Goal: Communication & Community: Answer question/provide support

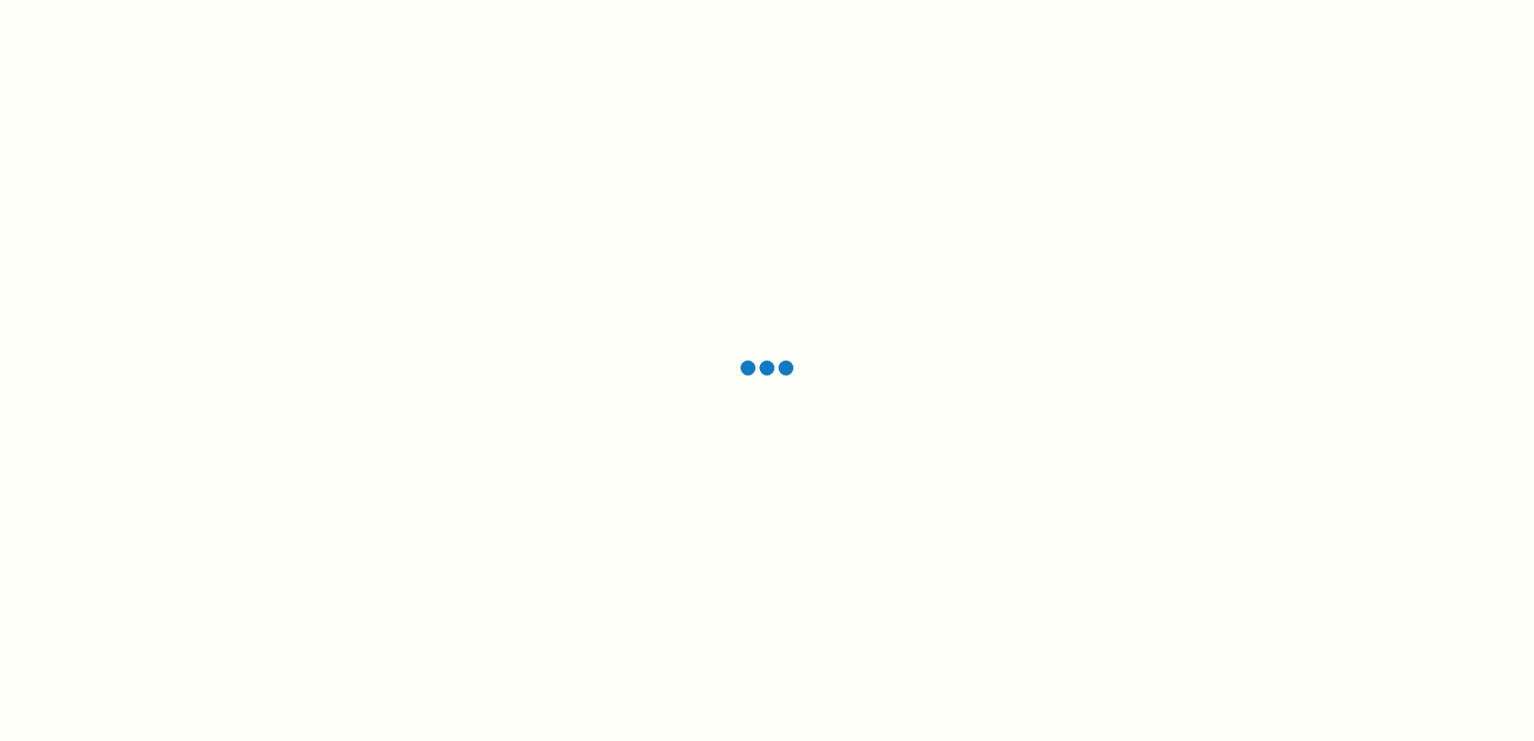
scroll to position [11769, 0]
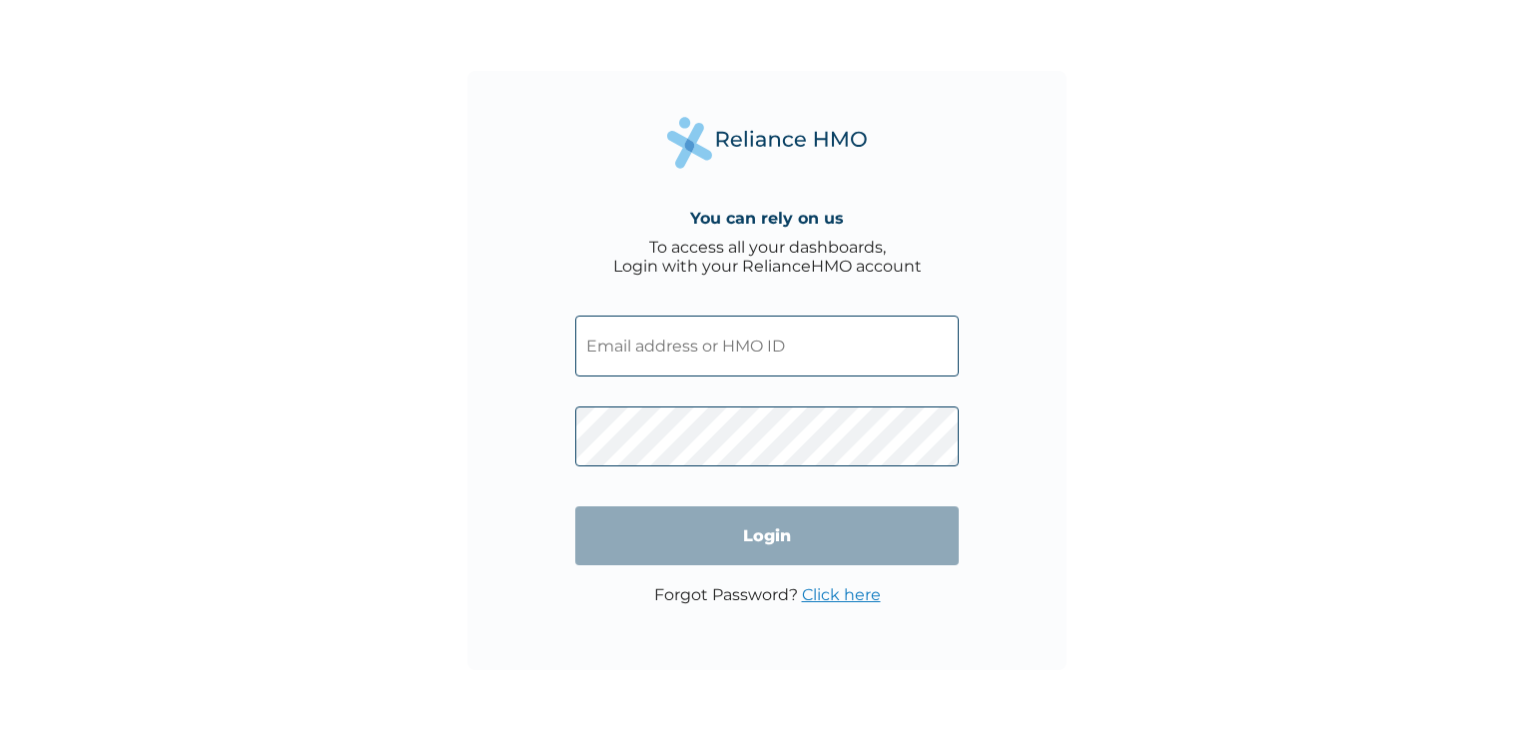
scroll to position [12701, 0]
click at [683, 374] on input "text" at bounding box center [766, 345] width 383 height 61
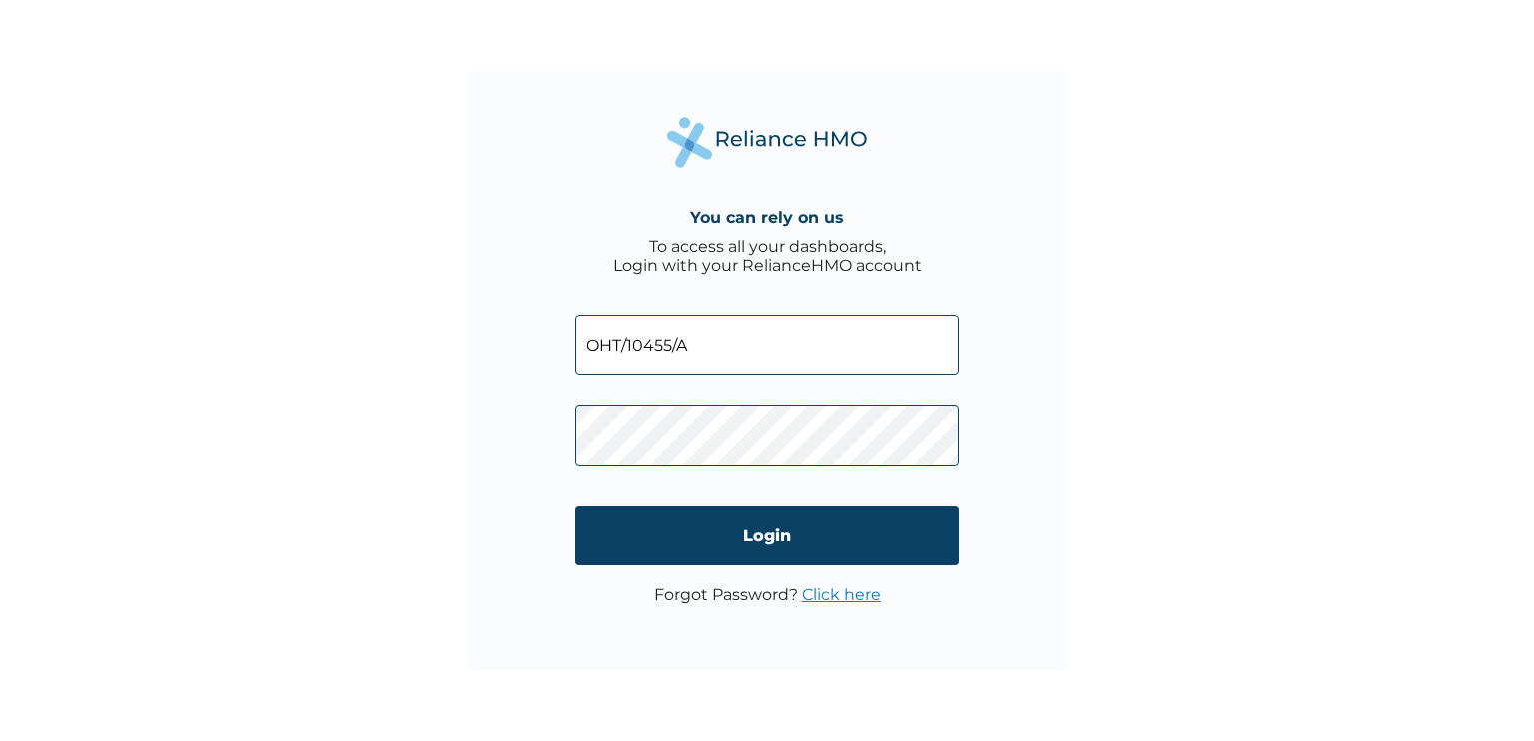
type input "OHT/10455/A"
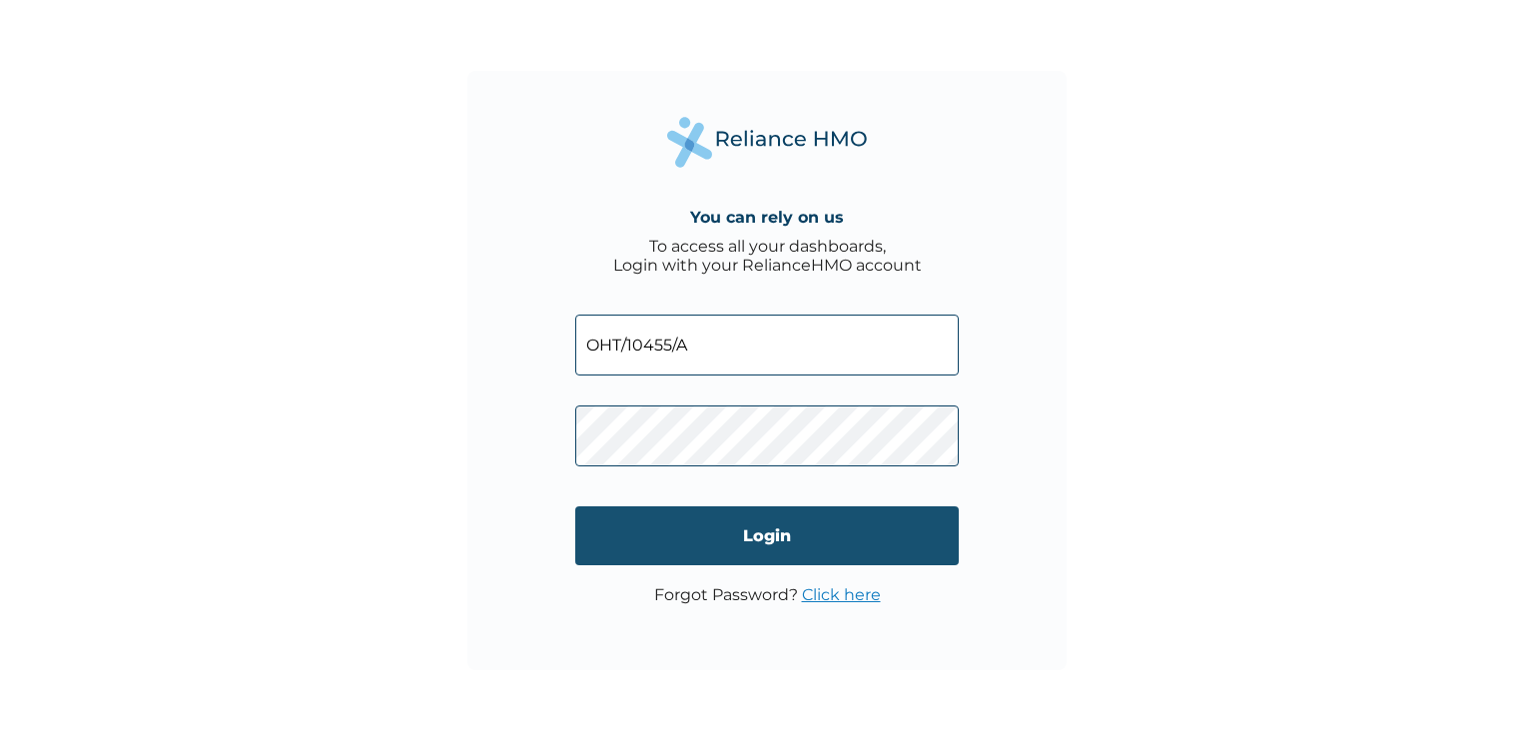
click at [694, 562] on input "Login" at bounding box center [766, 535] width 383 height 59
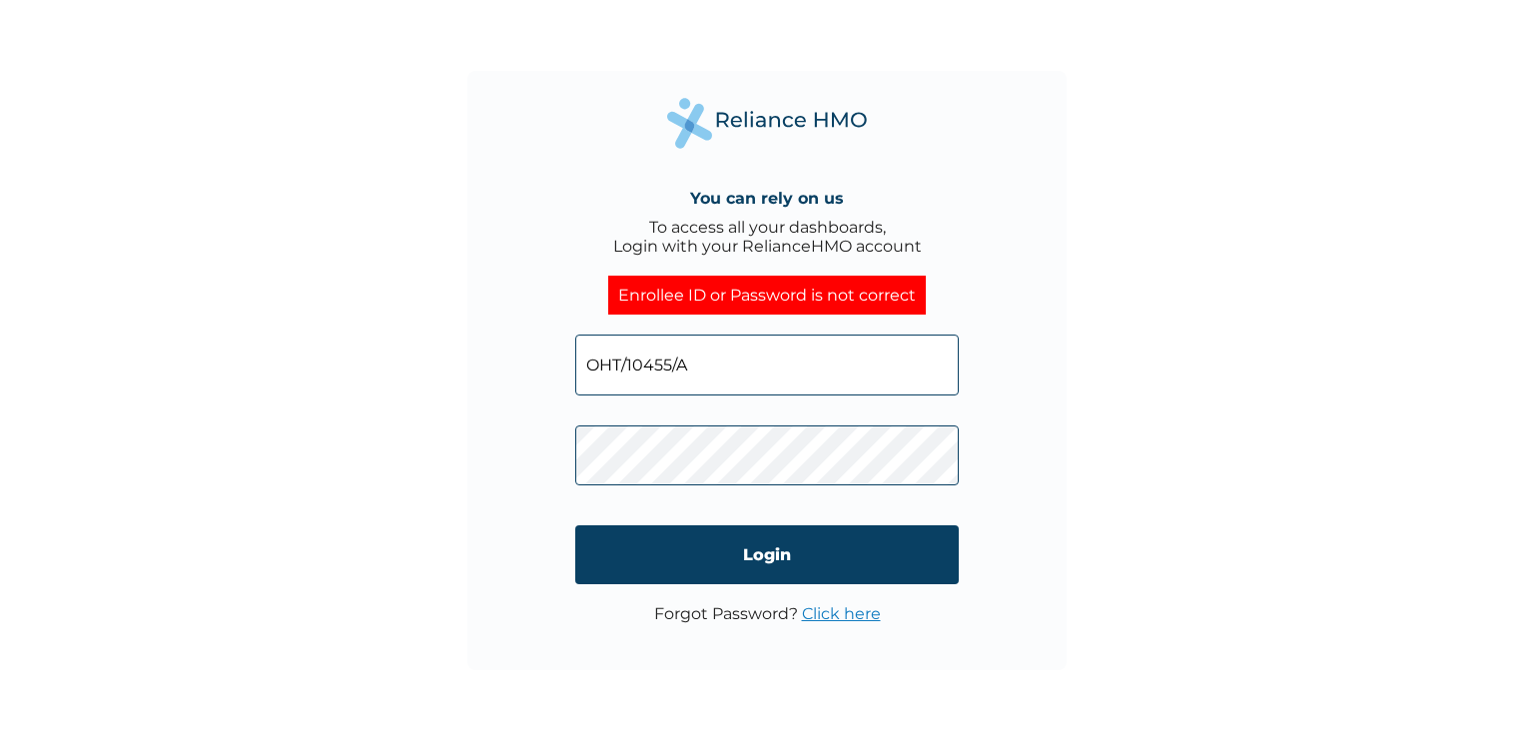
click input "Login" at bounding box center [766, 554] width 383 height 59
click at [843, 622] on link "Click here" at bounding box center [841, 613] width 79 height 19
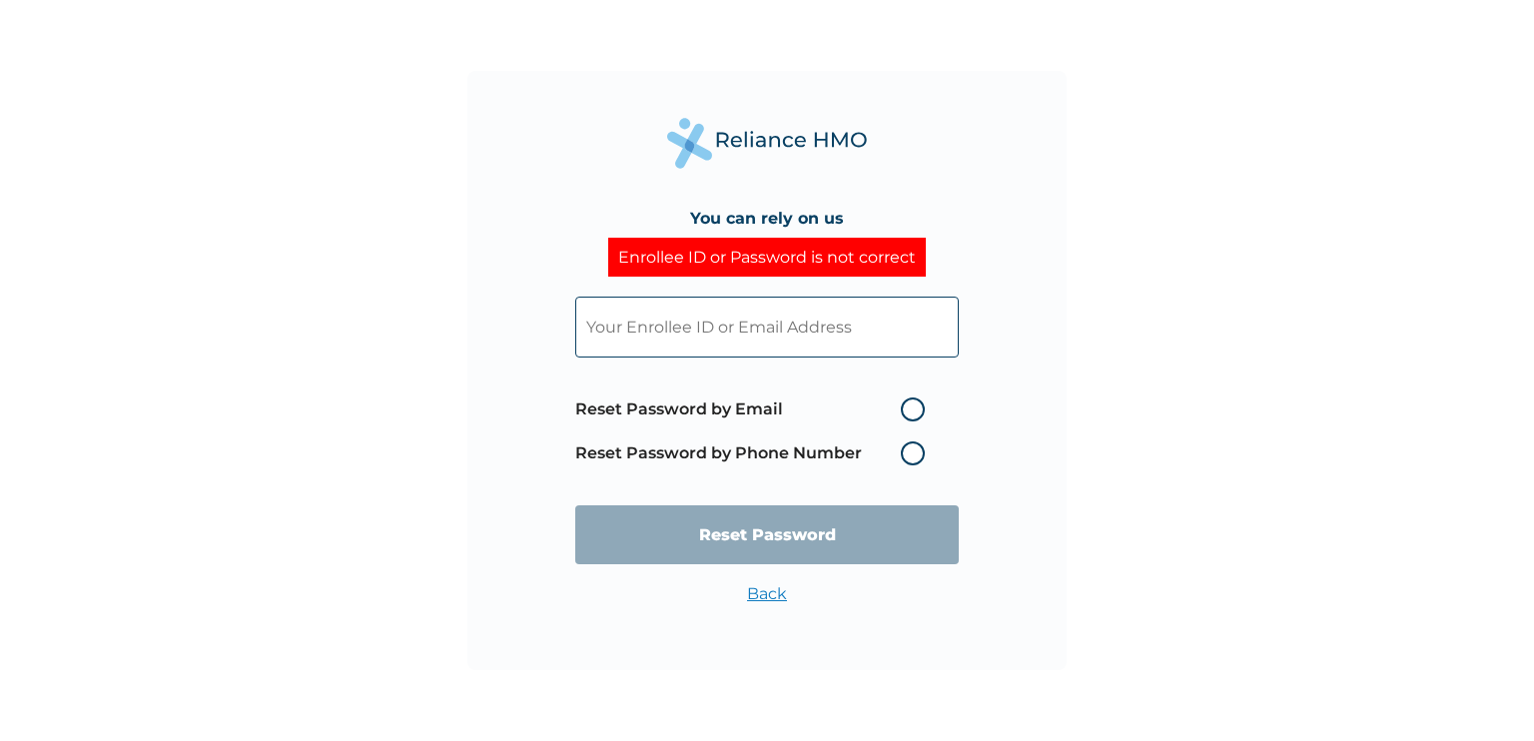
click at [913, 414] on label "Reset Password by Email" at bounding box center [755, 409] width 360 height 24
click at [905, 414] on input "Reset Password by Email" at bounding box center [889, 409] width 32 height 32
radio input "true"
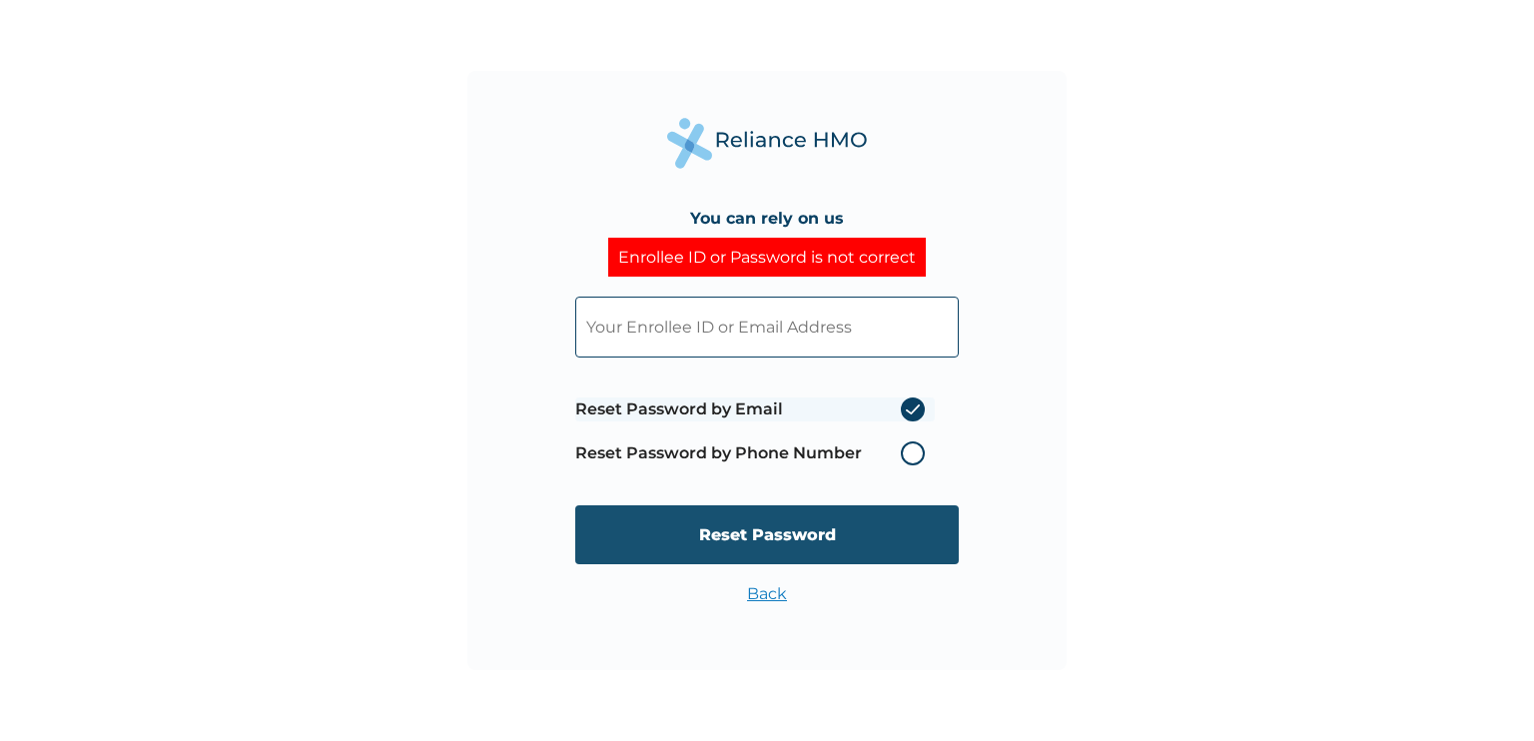
click at [871, 531] on input "Reset Password" at bounding box center [766, 534] width 383 height 59
type input "Osundina.okiki@higotech.co"
click at [803, 546] on input "Reset Password" at bounding box center [766, 534] width 383 height 59
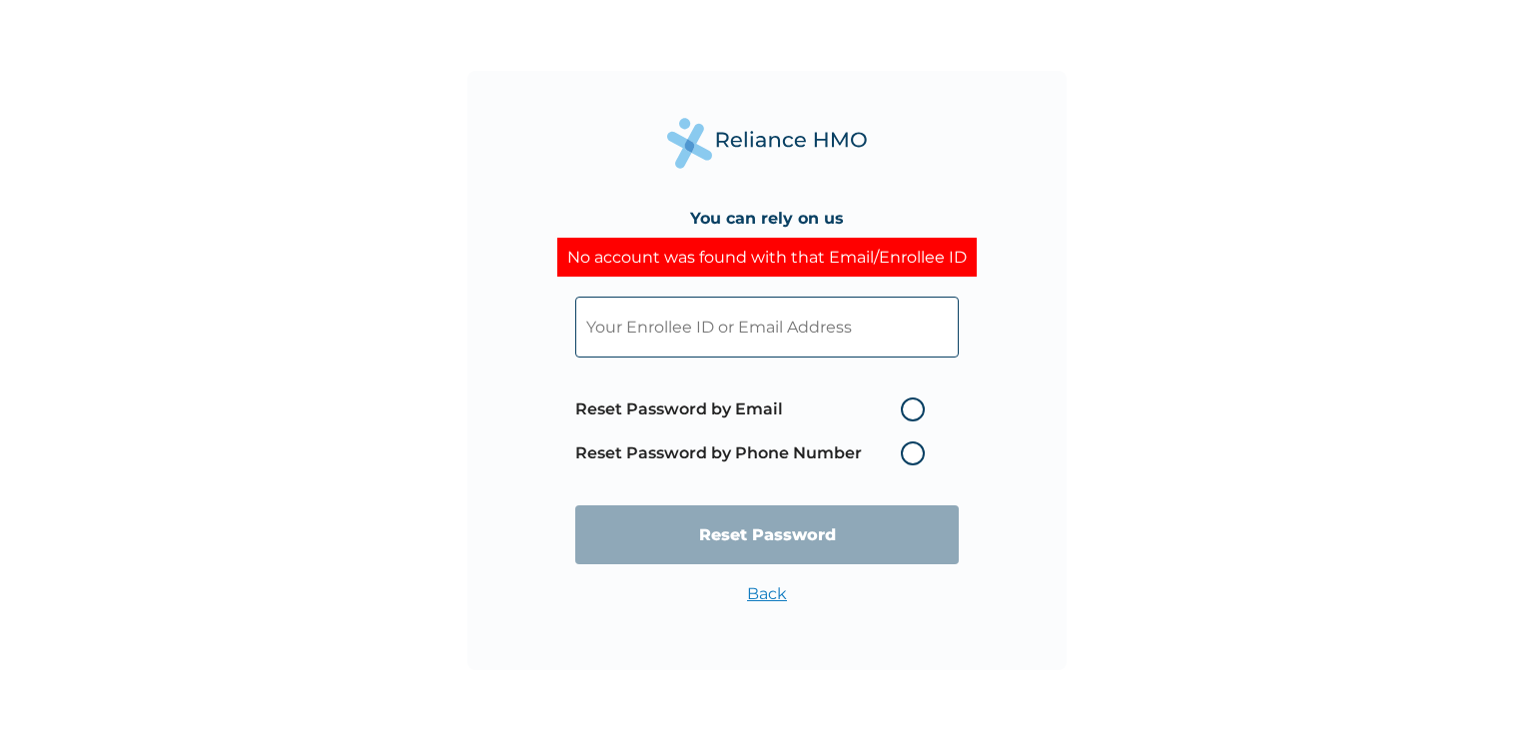
click at [811, 329] on input "text" at bounding box center [766, 327] width 383 height 61
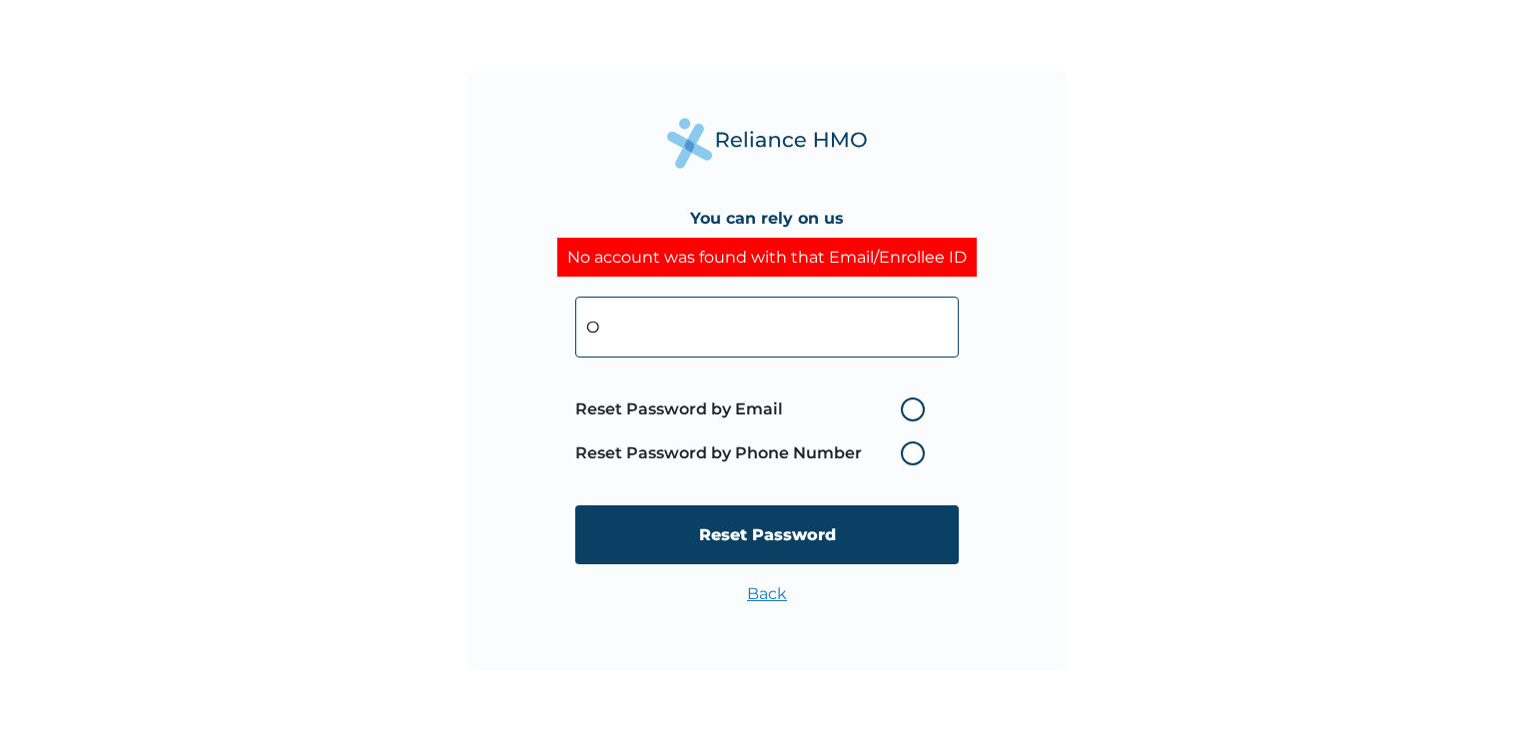
type input "OHT/10455/A"
click at [901, 406] on label "Reset Password by Email" at bounding box center [755, 409] width 360 height 24
click at [901, 406] on input "Reset Password by Email" at bounding box center [889, 409] width 32 height 32
radio input "true"
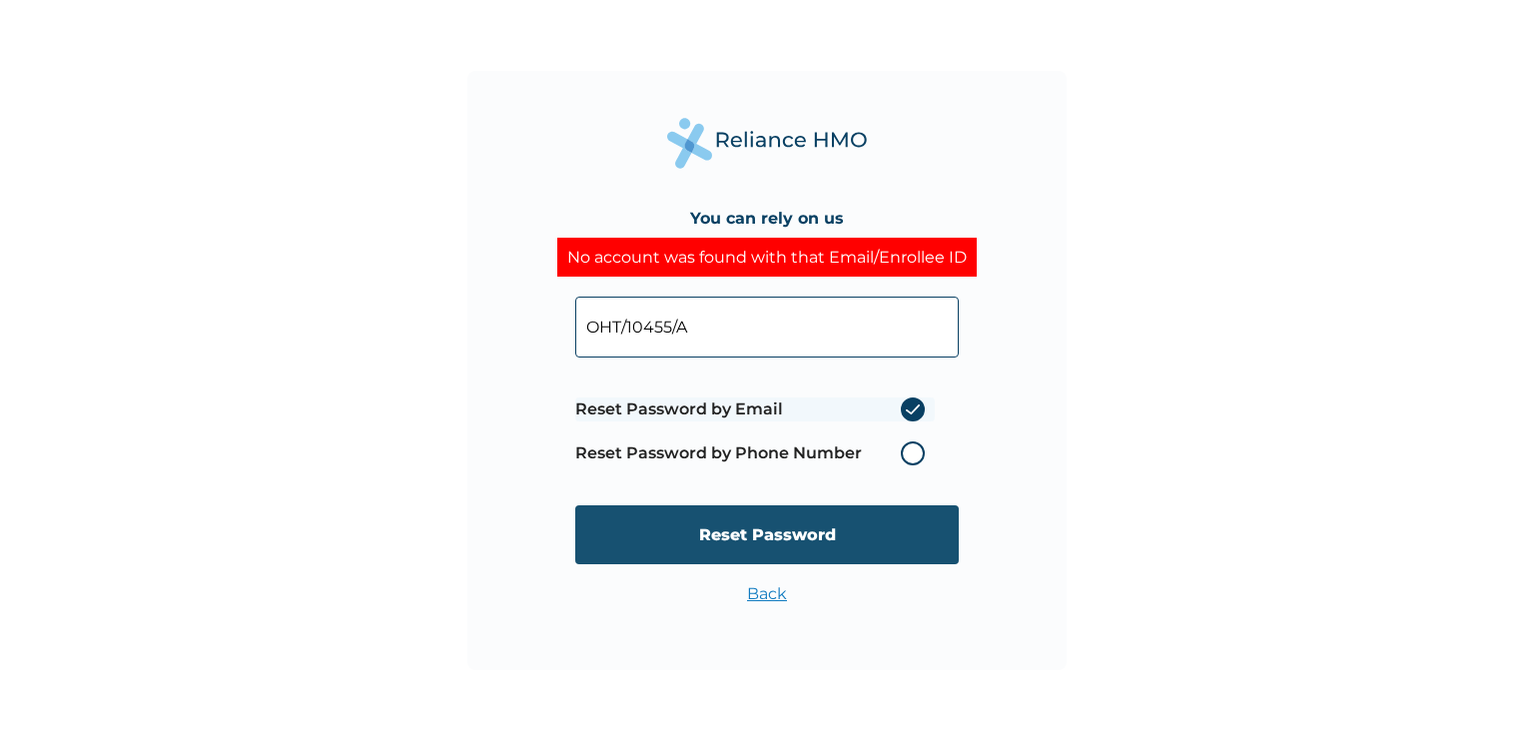
click at [889, 536] on input "Reset Password" at bounding box center [766, 534] width 383 height 59
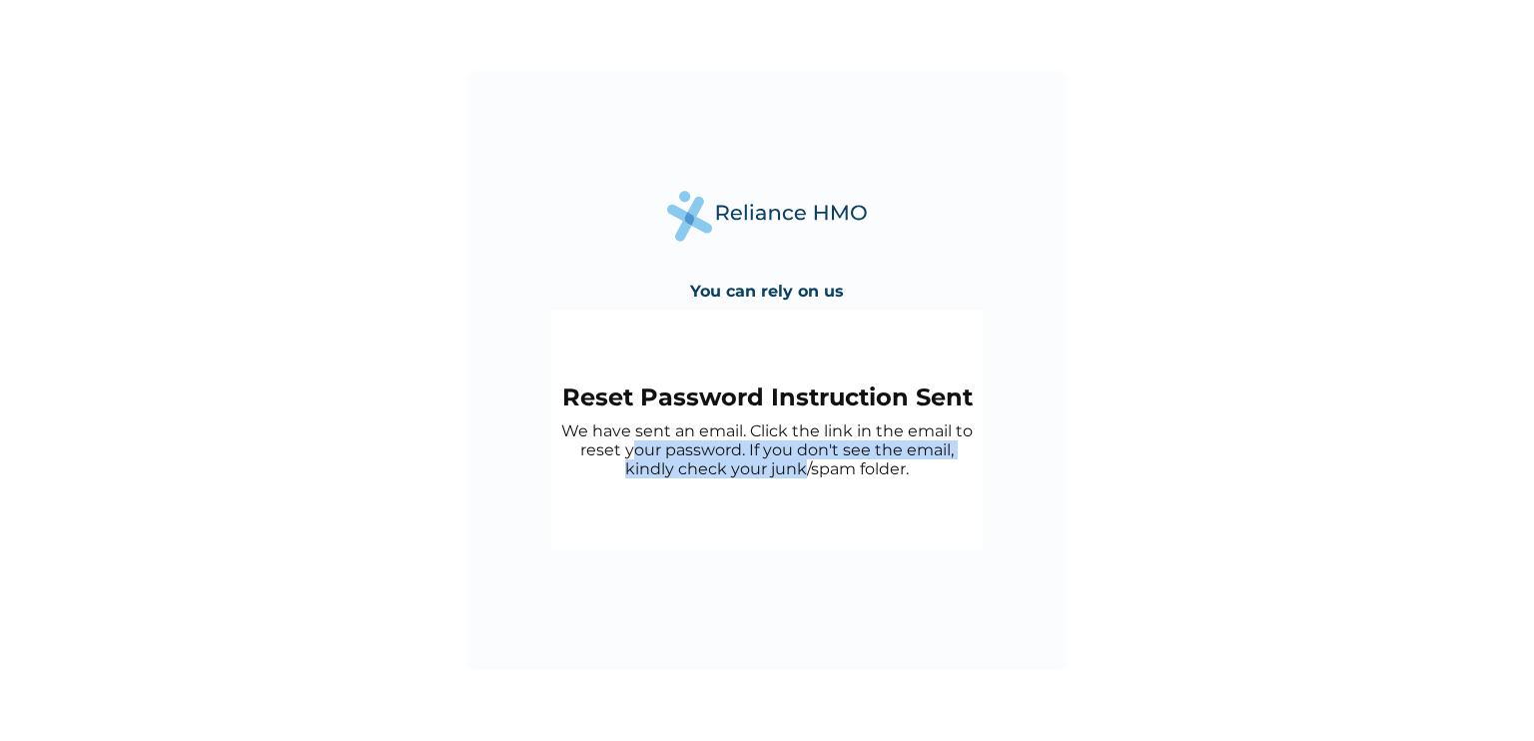
drag, startPoint x: 803, startPoint y: 509, endPoint x: 631, endPoint y: 454, distance: 180.3
type textarea "our password. If you don't see the email, kindly check your junk"
click at [631, 454] on div "Reset Password Instruction Sent We have sent an email. Click the link in the em…" at bounding box center [766, 431] width 431 height 240
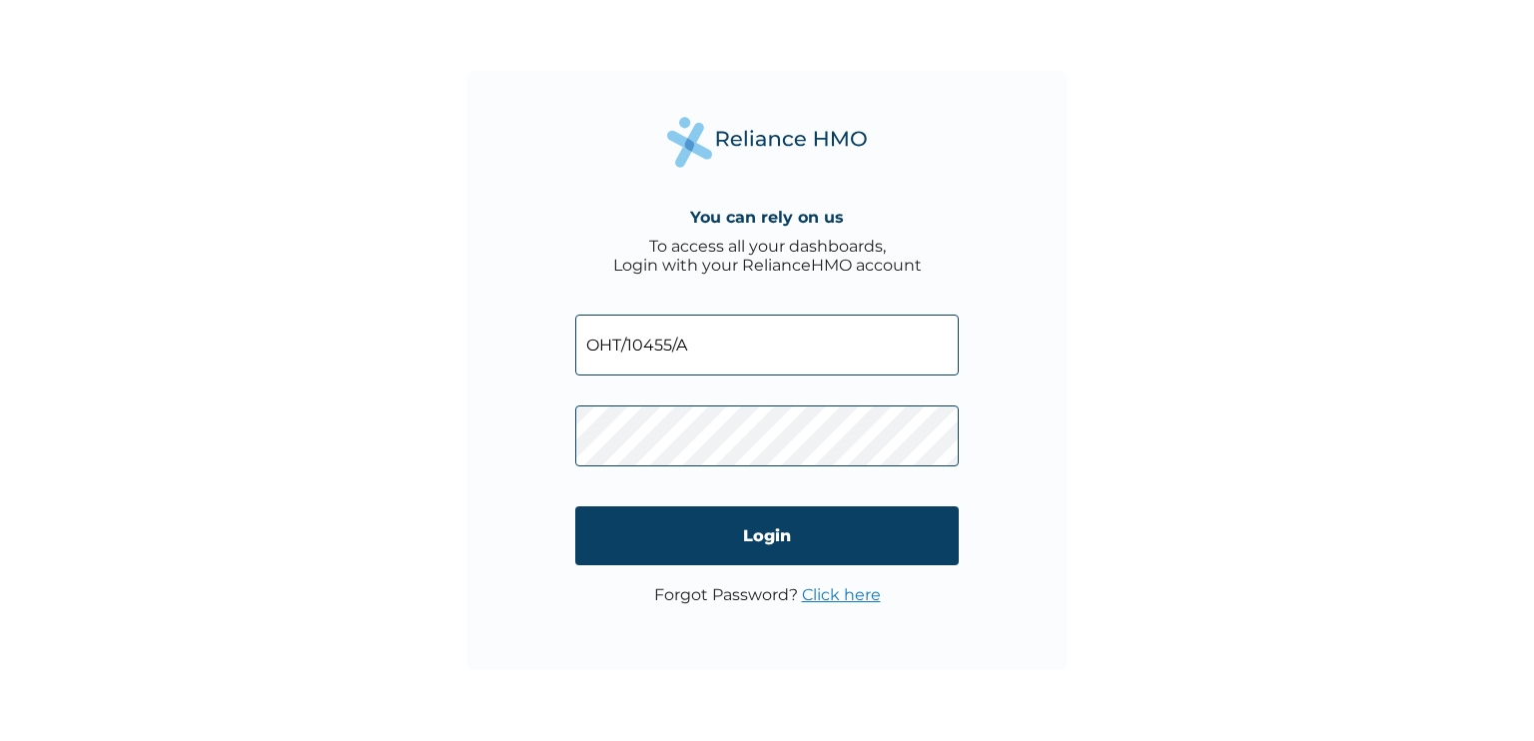
click input "Login" at bounding box center [766, 535] width 383 height 59
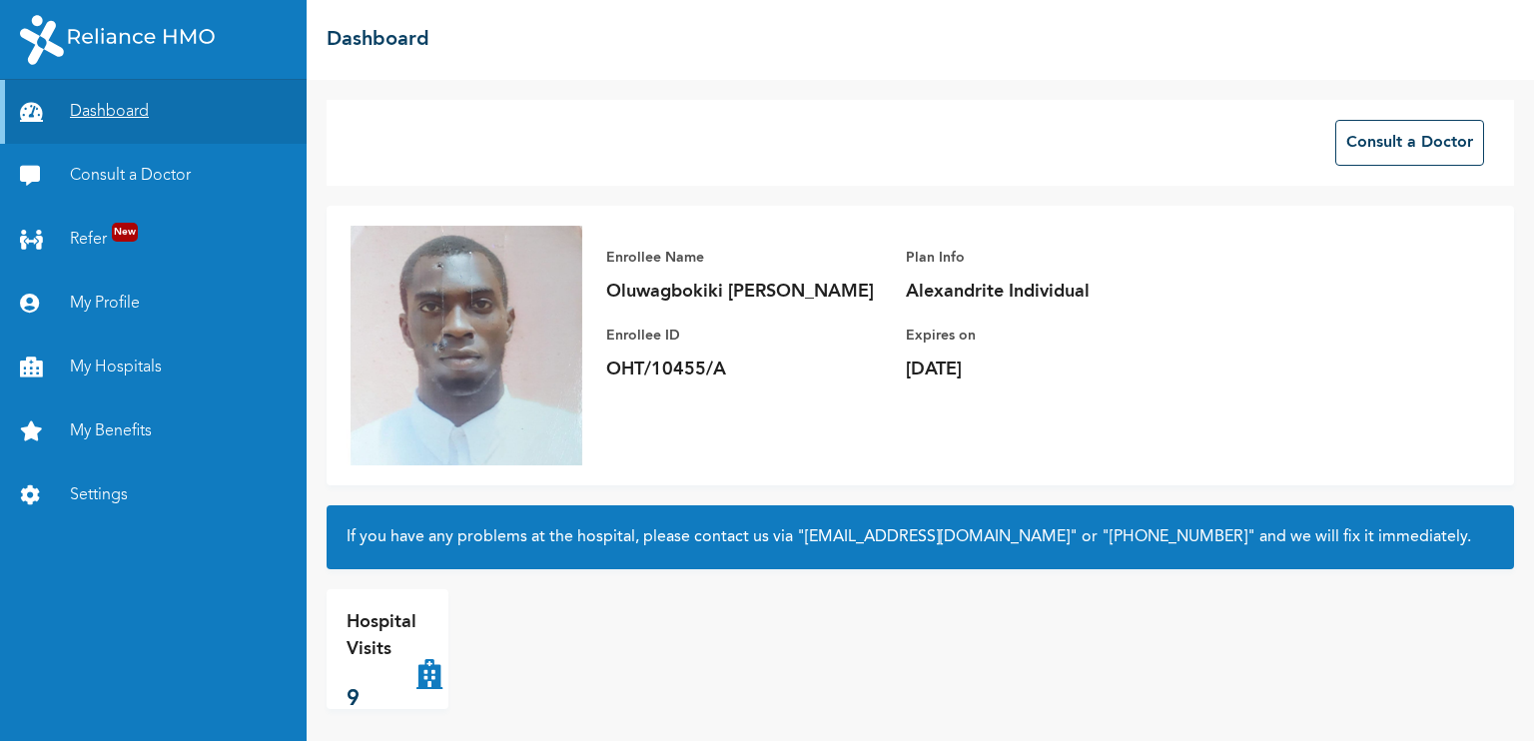
drag, startPoint x: 771, startPoint y: 131, endPoint x: 239, endPoint y: 80, distance: 534.7
type textarea "Dashboard Consult a Doctor Refer New My Profile My Hospitals My Benefits Settin…"
click at [239, 80] on div "Dashboard Consult a Doctor Refer New My Profile My Hospitals My Benefits Settin…" at bounding box center [767, 370] width 1534 height 741
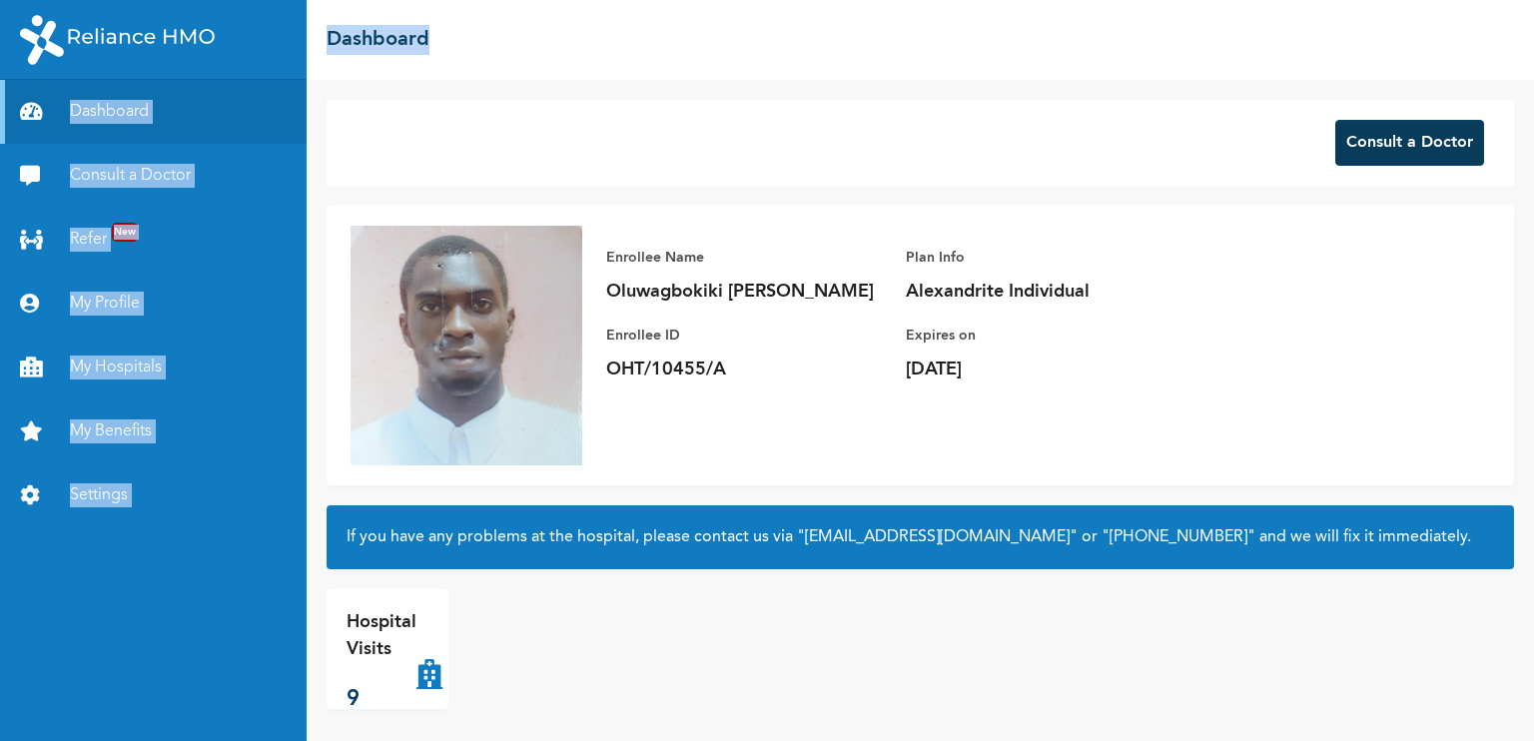
click at [1427, 151] on button "Consult a Doctor" at bounding box center [1409, 143] width 149 height 46
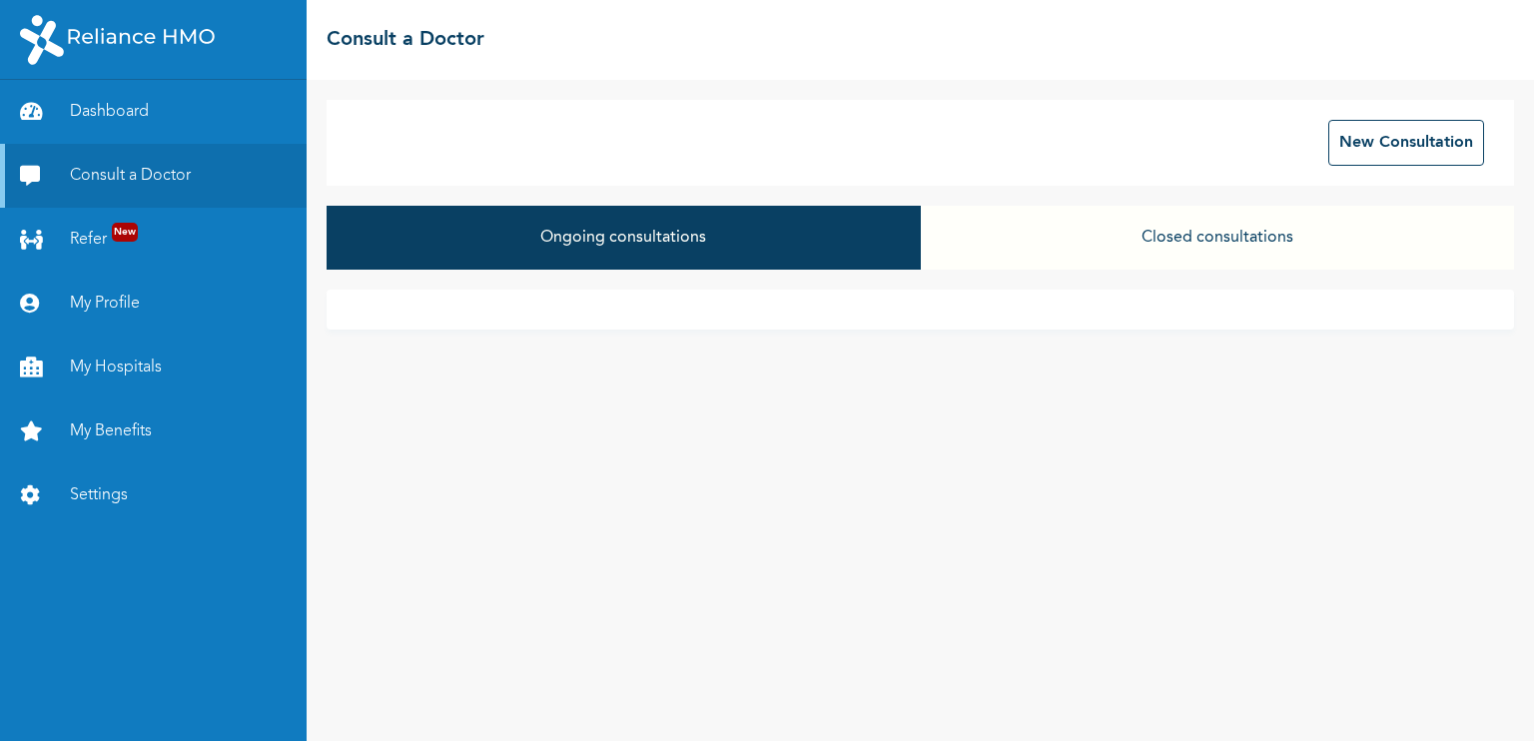
click at [955, 290] on div at bounding box center [920, 310] width 1187 height 40
click at [1443, 140] on button "New Consultation" at bounding box center [1406, 143] width 156 height 46
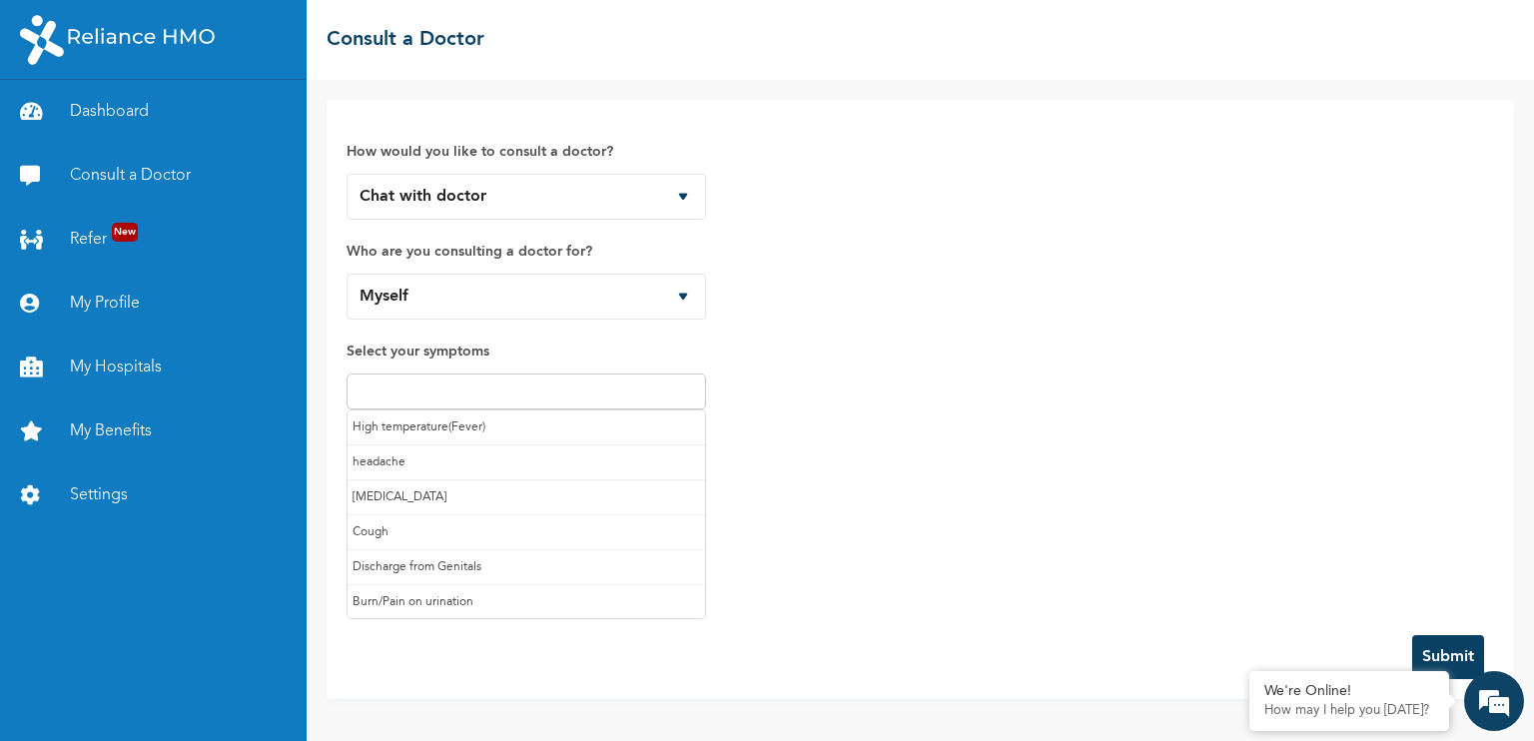
click at [564, 382] on input "text" at bounding box center [527, 391] width 348 height 24
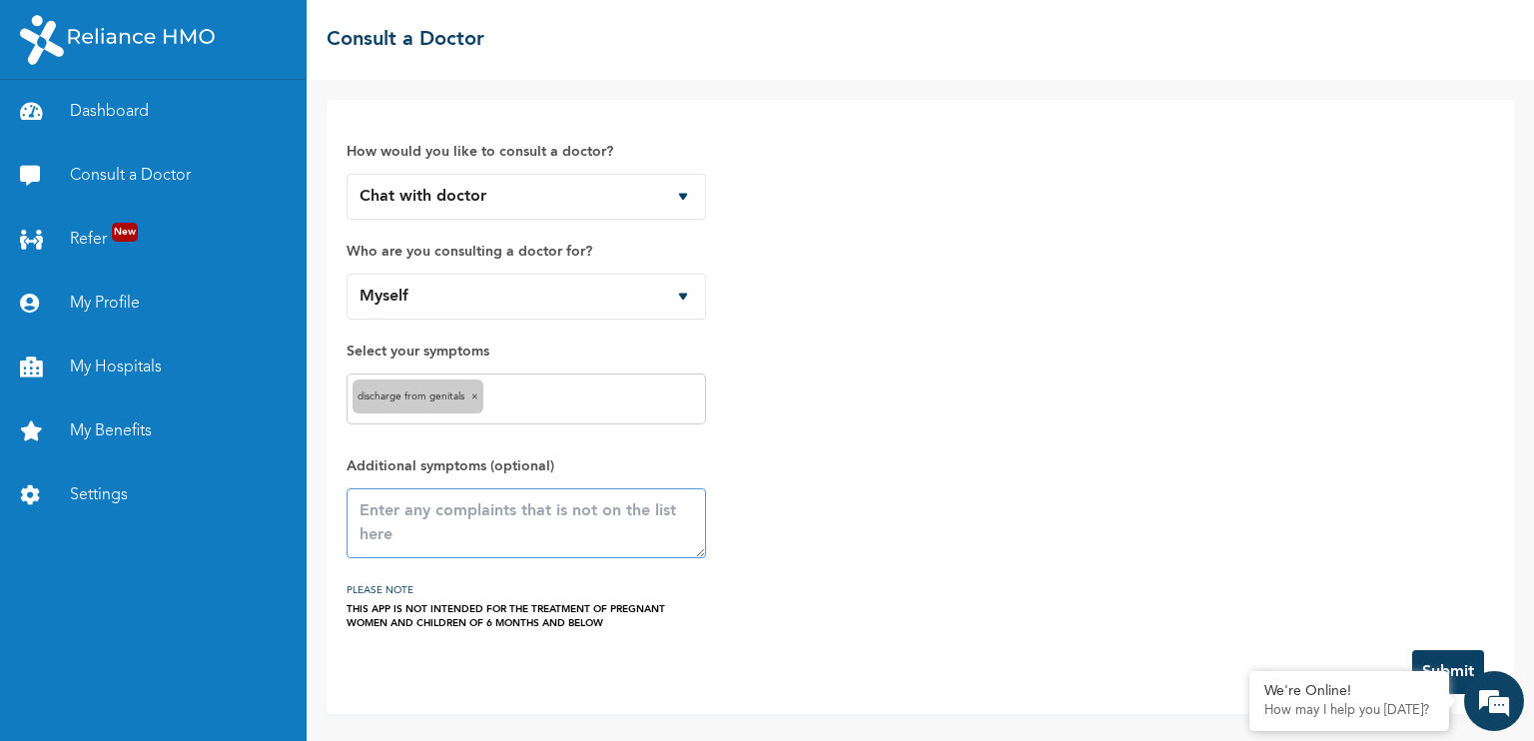
click at [575, 533] on textarea at bounding box center [527, 523] width 360 height 70
click at [375, 522] on textarea "slight sharp pain during ejaculation" at bounding box center [527, 523] width 360 height 70
click at [633, 498] on textarea "slight sharp pain during ejaculation" at bounding box center [527, 523] width 360 height 70
type textarea "slight sharp pain during ejaculation, started 3 days ago with itching..i guess …"
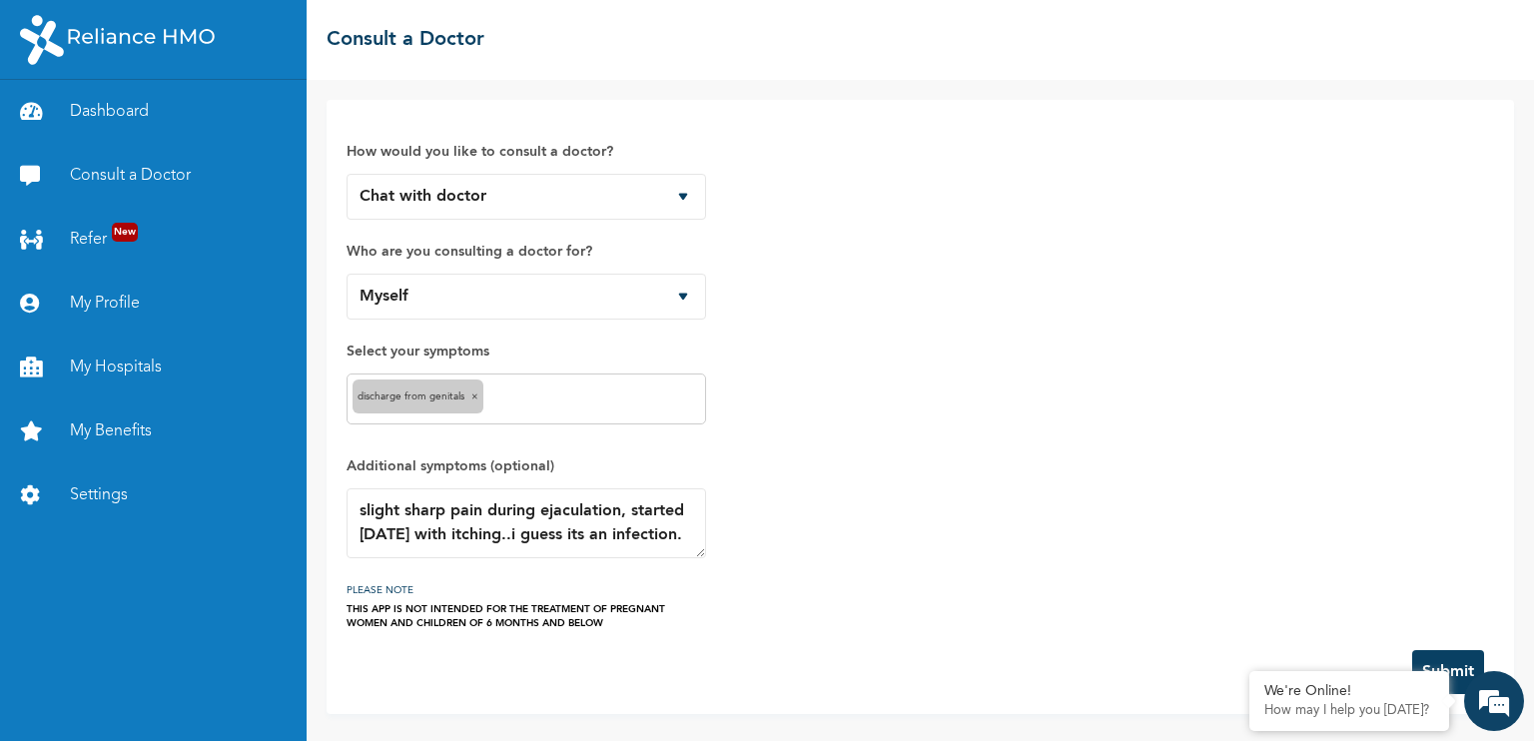
click at [1302, 477] on div "How would you like to consult a doctor? Chat with doctor Phone Call Who are you…" at bounding box center [920, 375] width 1147 height 510
click at [1455, 665] on button "Submit" at bounding box center [1448, 672] width 72 height 44
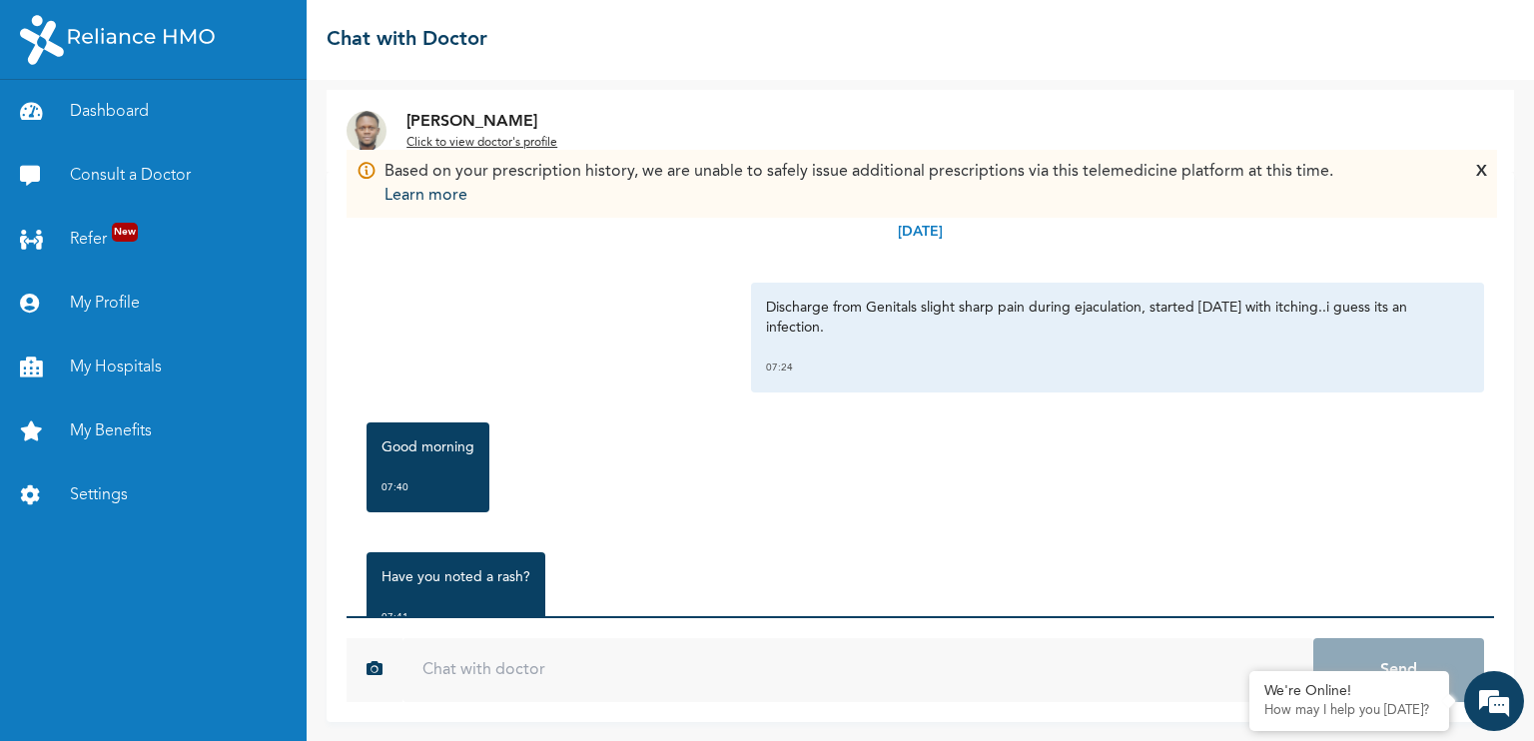
scroll to position [80, 0]
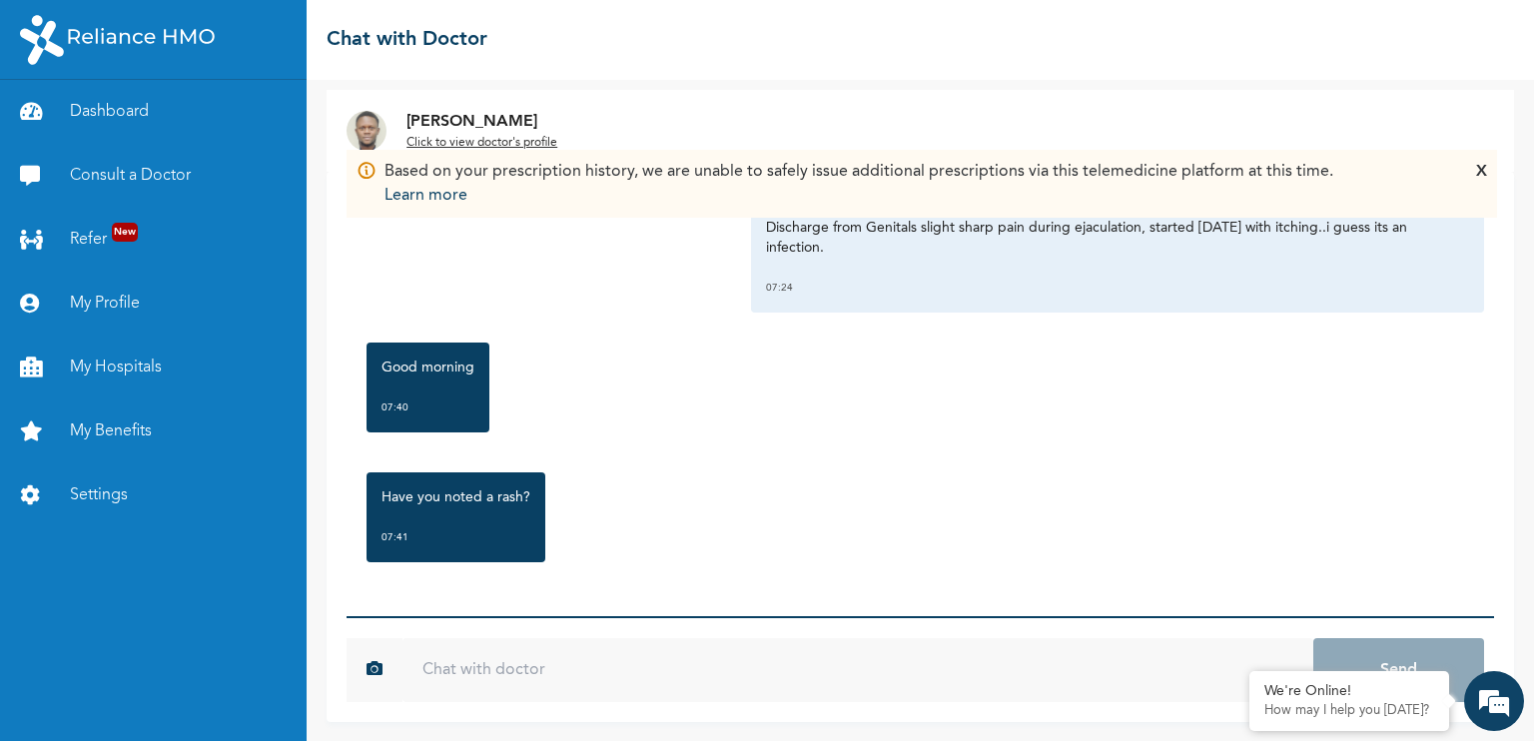
click at [556, 663] on input "text" at bounding box center [857, 670] width 911 height 64
type input "Good Morning Doc"
click at [1313, 638] on button "Send" at bounding box center [1398, 670] width 171 height 64
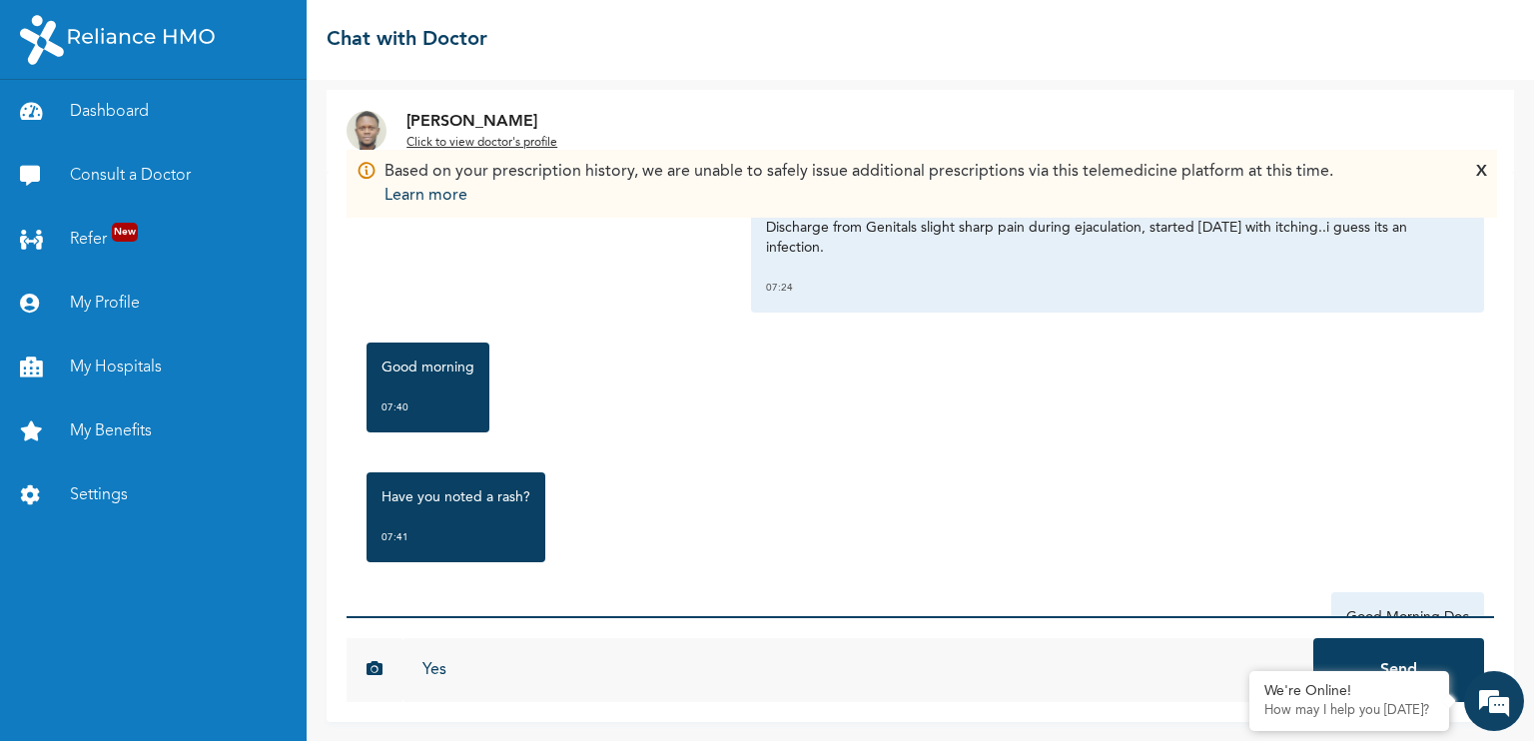
type input "Yes"
click at [1313, 638] on button "Send" at bounding box center [1398, 670] width 171 height 64
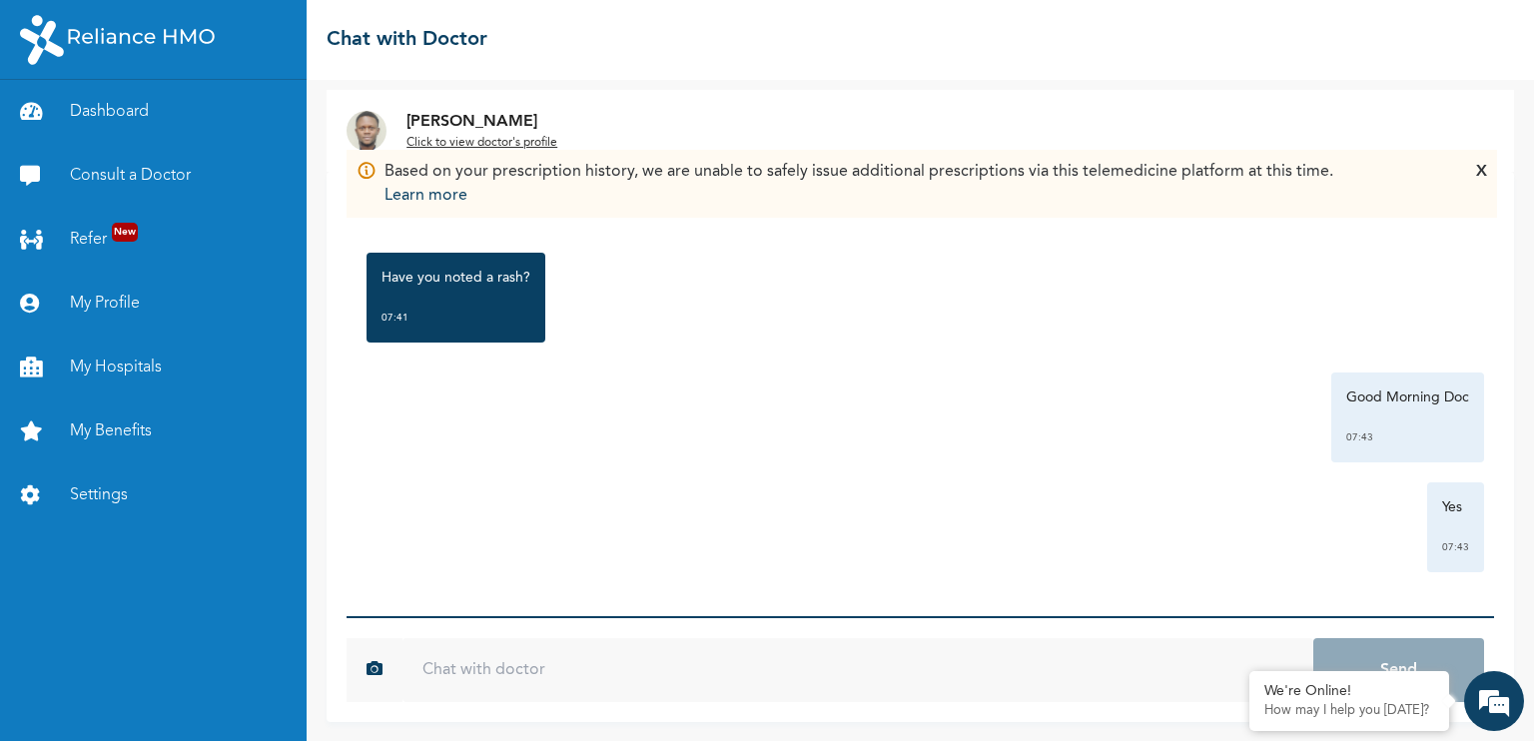
click at [1476, 172] on div "X" at bounding box center [1481, 184] width 11 height 48
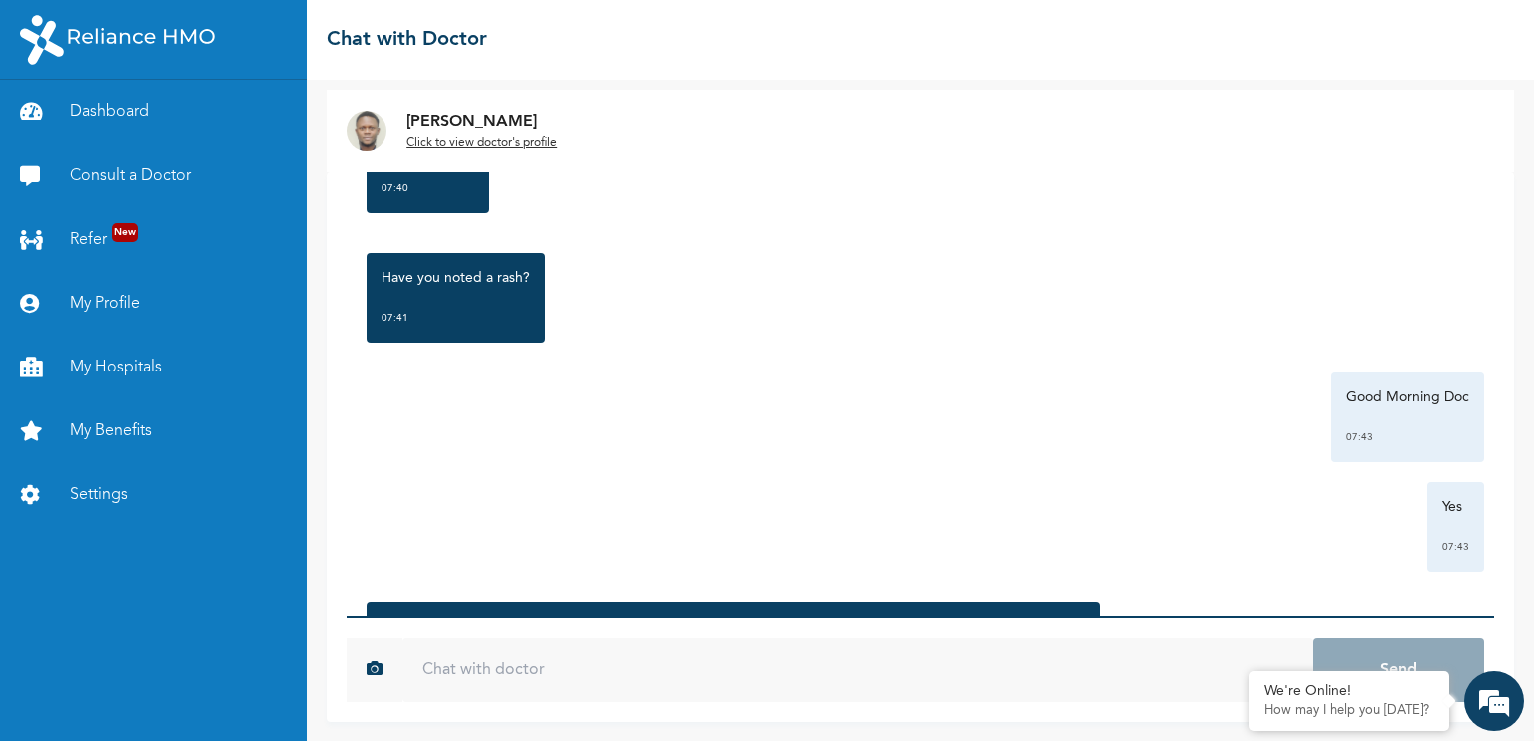
scroll to position [449, 0]
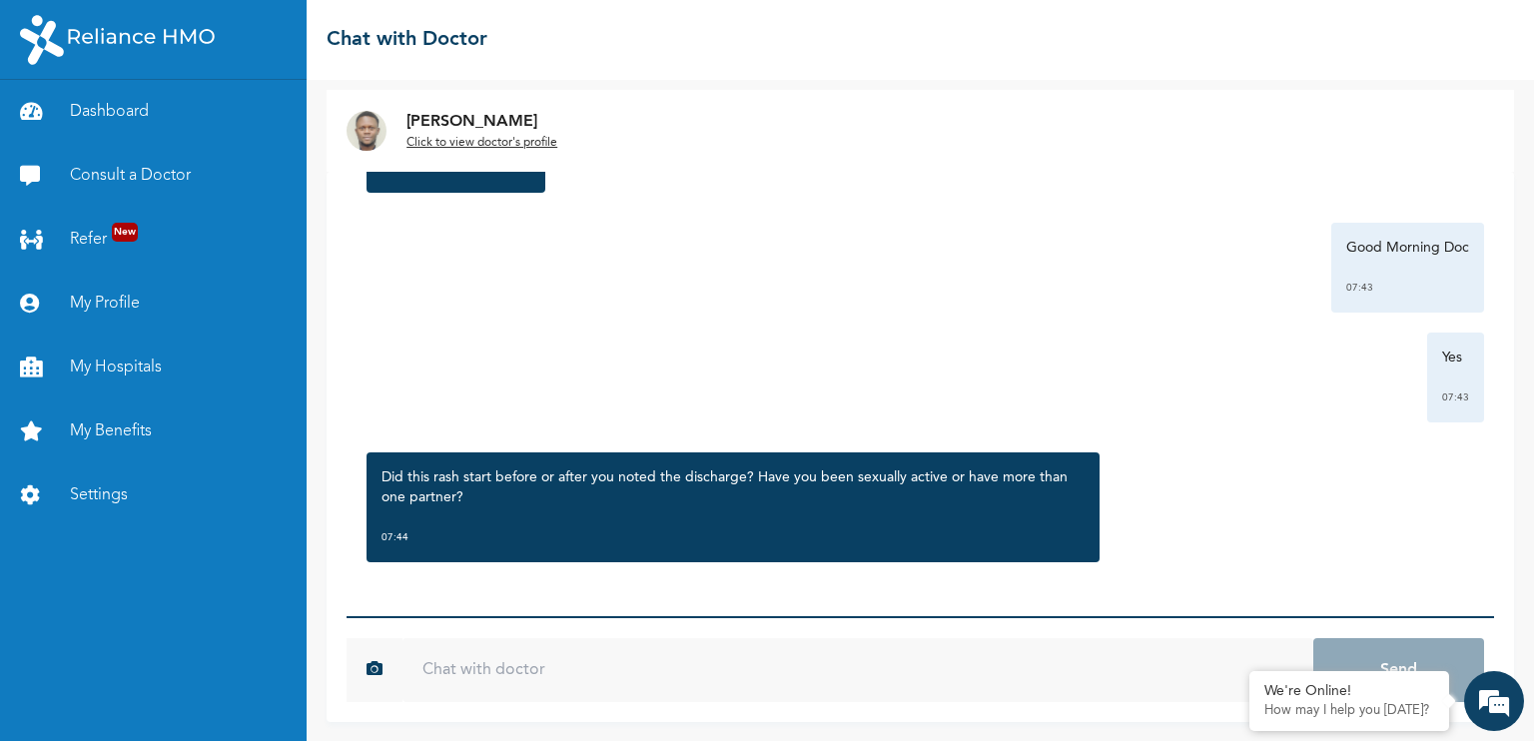
click at [609, 677] on input "text" at bounding box center [857, 670] width 911 height 64
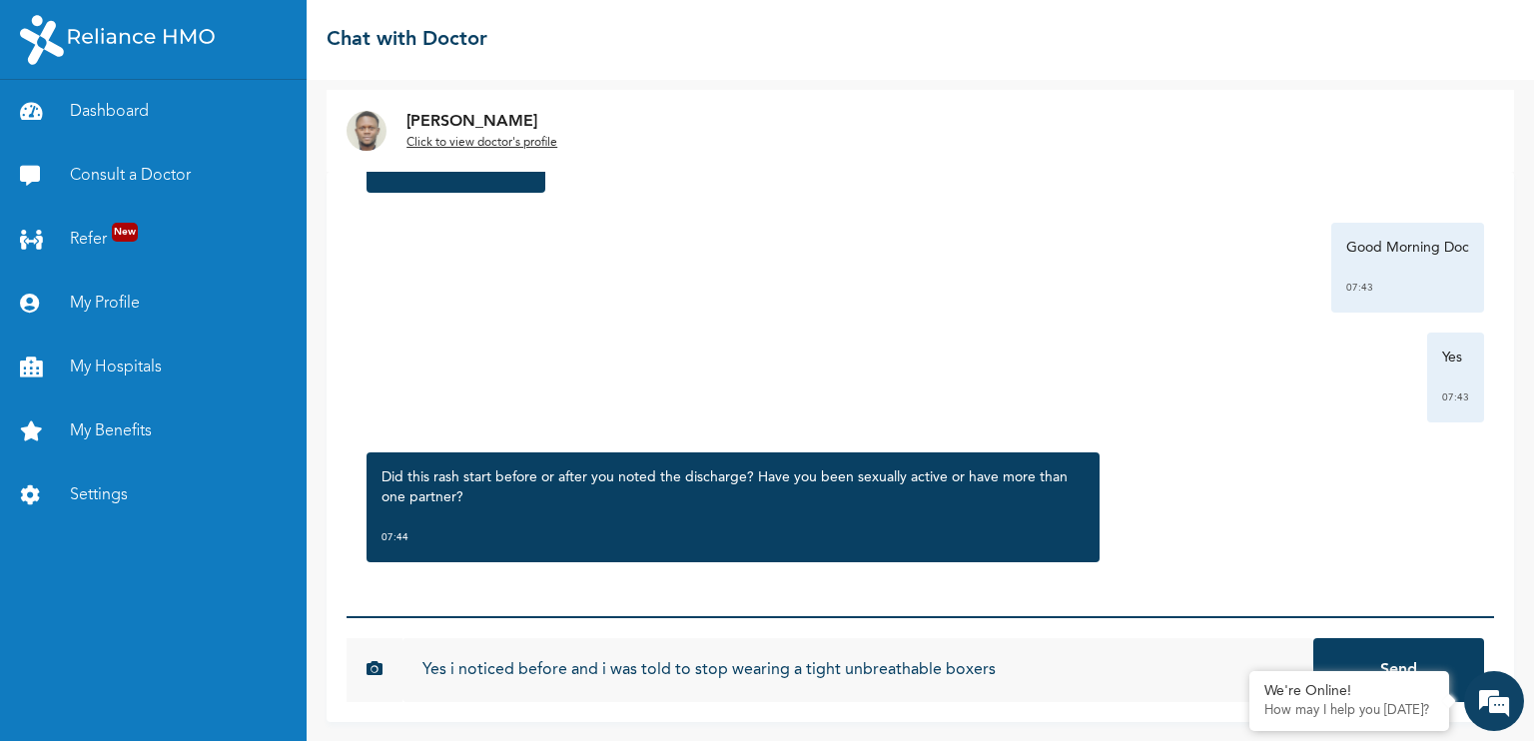
type input "Yes i noticed before and i was told to stop wearing a tight unbreathable boxers"
click at [1313, 638] on button "Send" at bounding box center [1398, 670] width 171 height 64
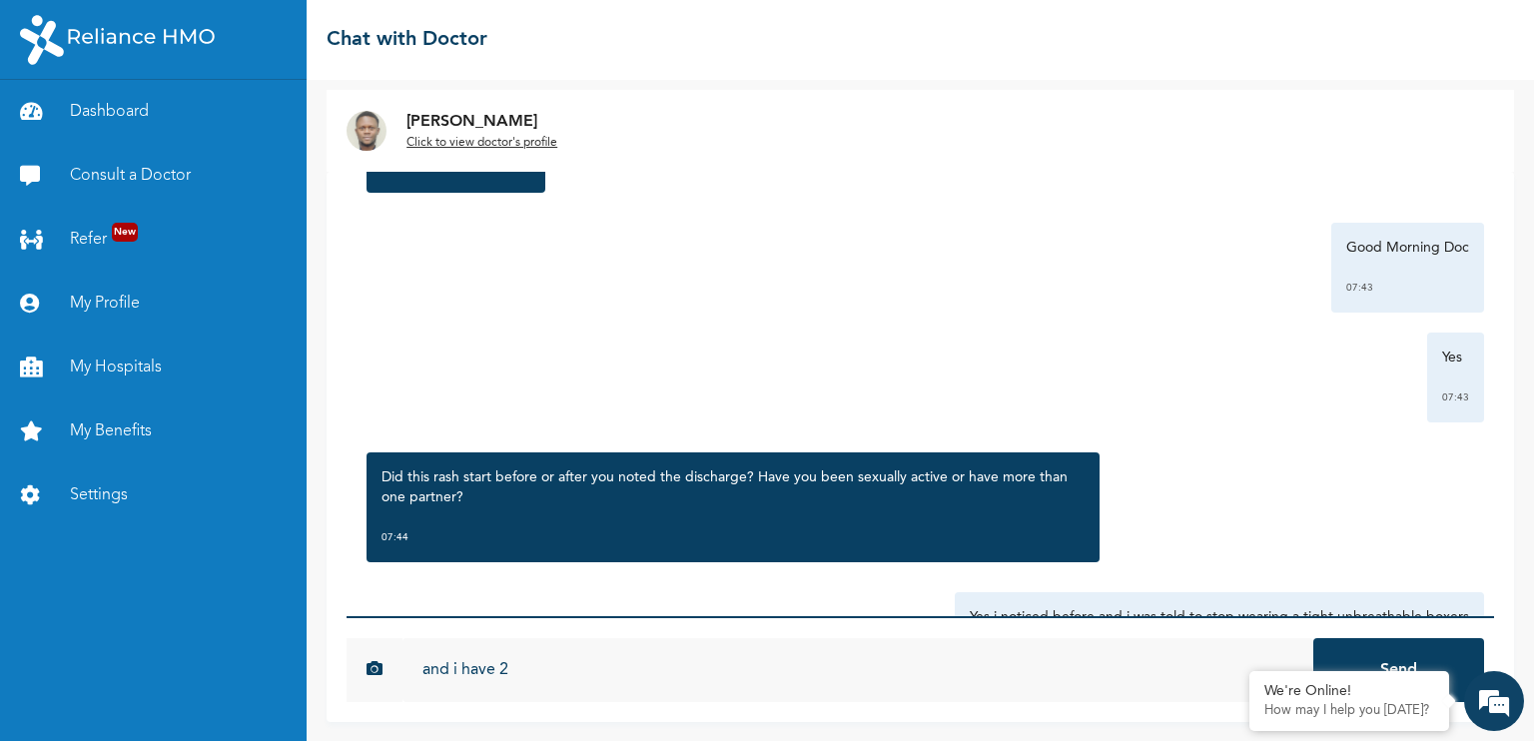
type input "and i have 2"
click at [1313, 638] on button "Send" at bounding box center [1398, 670] width 171 height 64
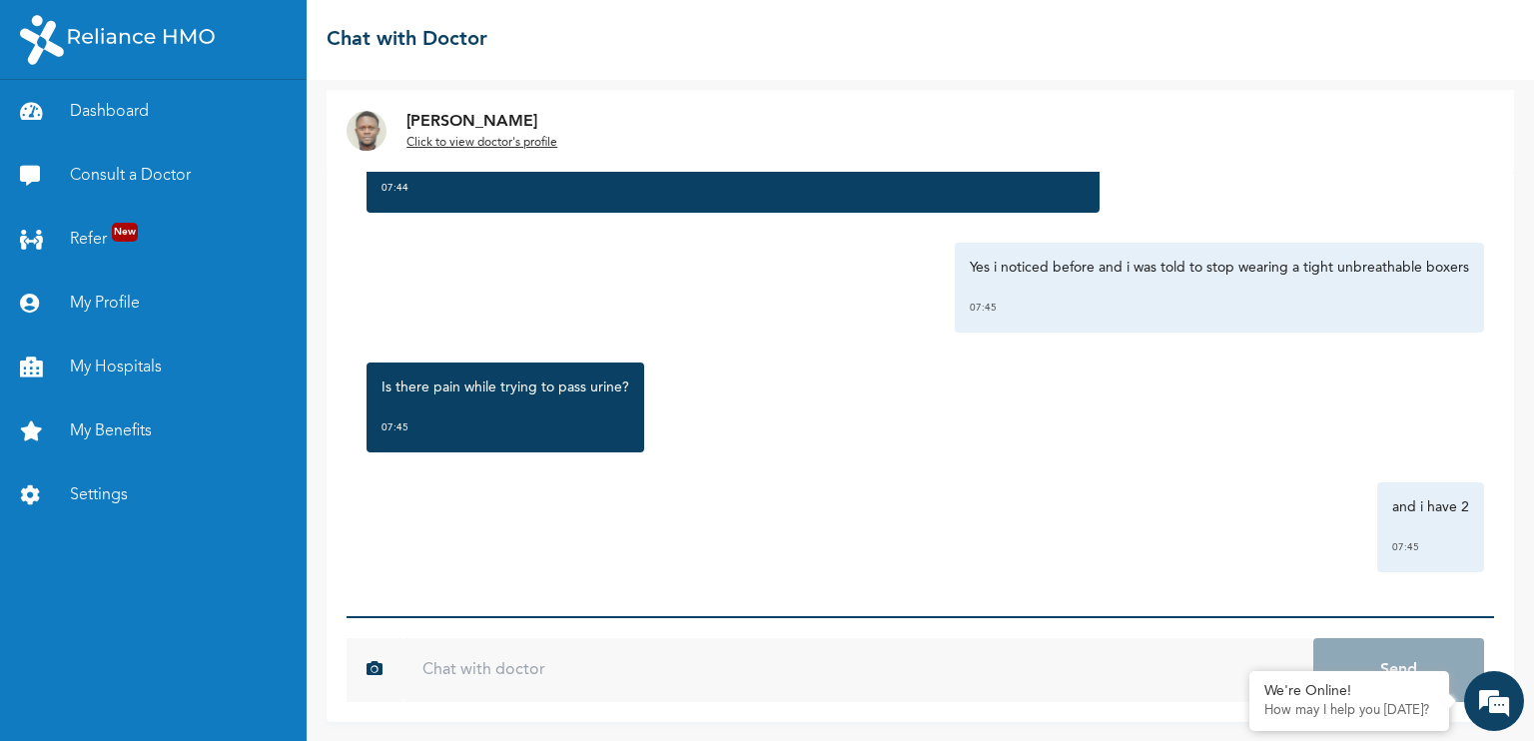
click at [584, 388] on p "Is there pain while trying to pass urine?" at bounding box center [505, 387] width 248 height 20
click at [589, 670] on input "text" at bounding box center [857, 670] width 911 height 64
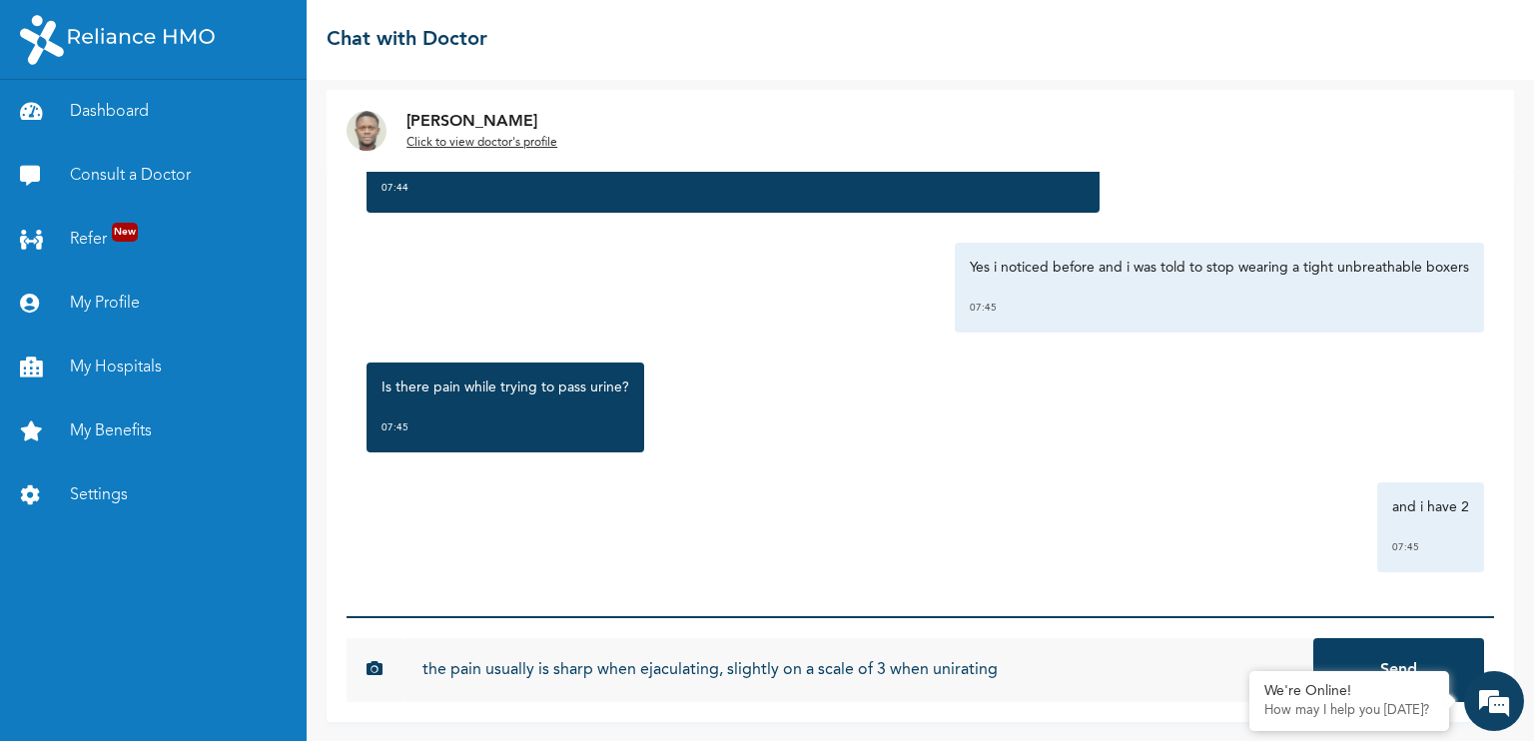
type input "the pain usually is sharp when ejaculating, slightly on a scale of 3 when unira…"
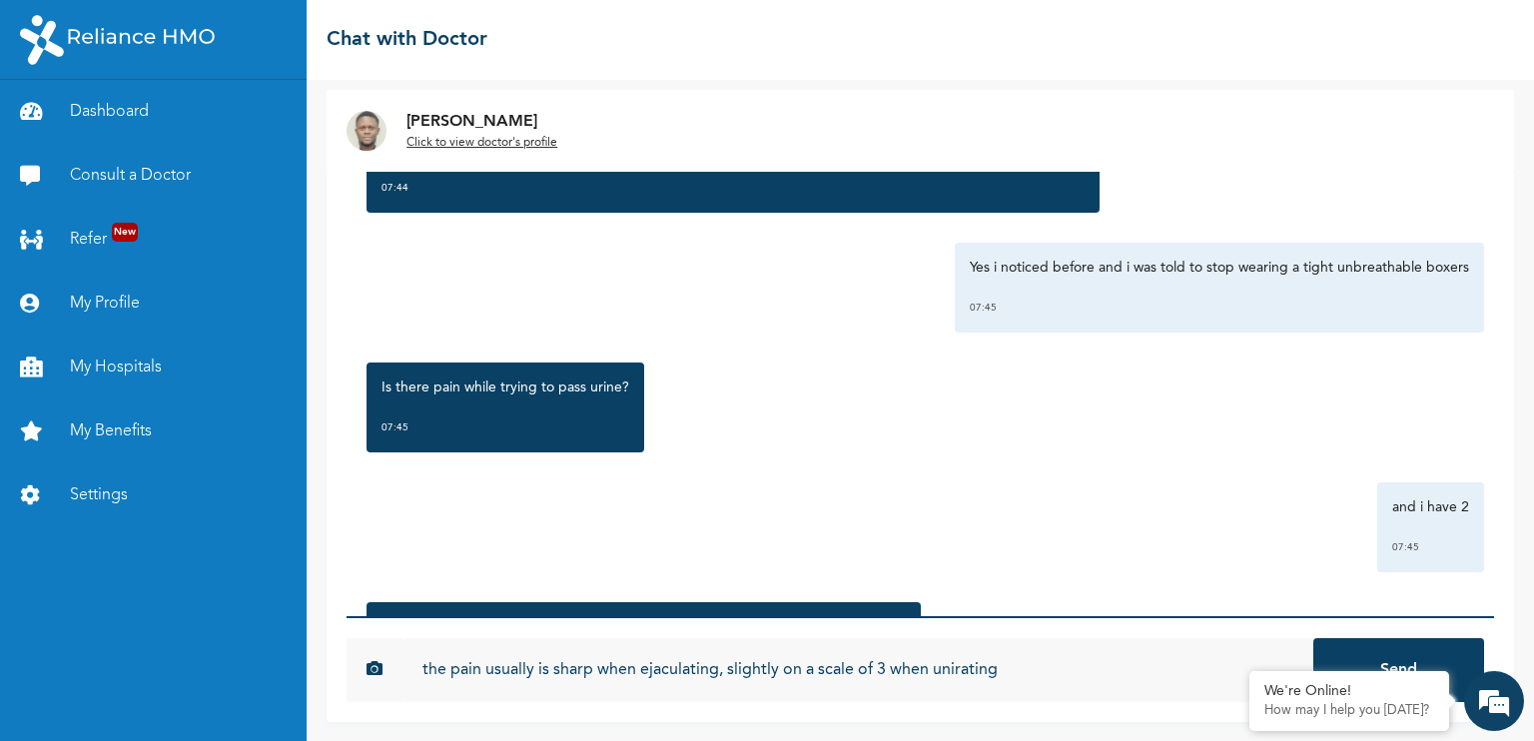
click at [982, 668] on input "the pain usually is sharp when ejaculating, slightly on a scale of 3 when unira…" at bounding box center [857, 670] width 911 height 64
type textarea "unirating"
click at [982, 668] on input "the pain usually is sharp when ejaculating, slightly on a scale of 3 when unira…" at bounding box center [857, 670] width 911 height 64
click at [884, 669] on input "the pain usually is sharp when ejaculating, slightly on a scale of 3 when urina…" at bounding box center [857, 670] width 911 height 64
type input "the pain usually is sharp when ejaculating, slightly on a scale of 2 when urina…"
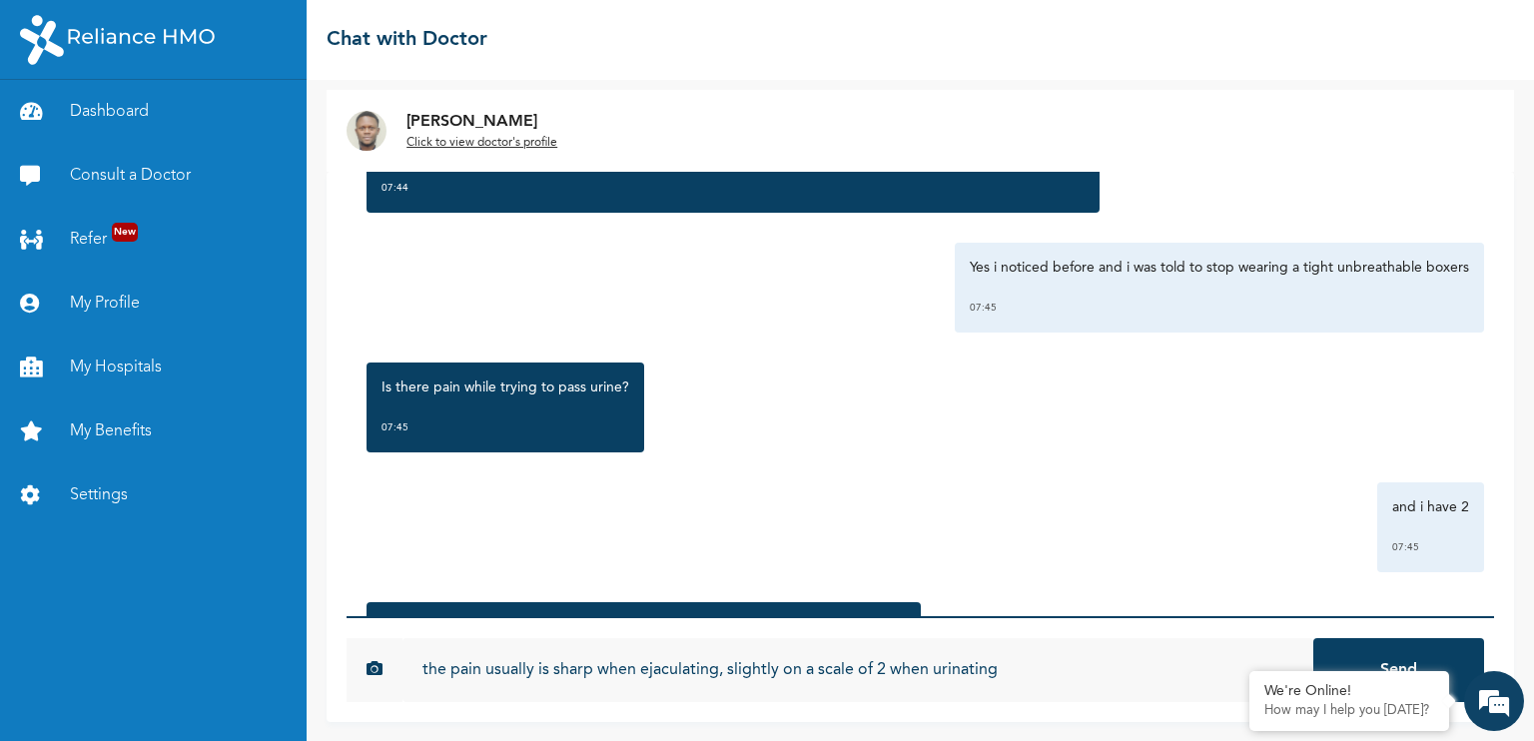
click at [1313, 638] on button "Send" at bounding box center [1398, 670] width 171 height 64
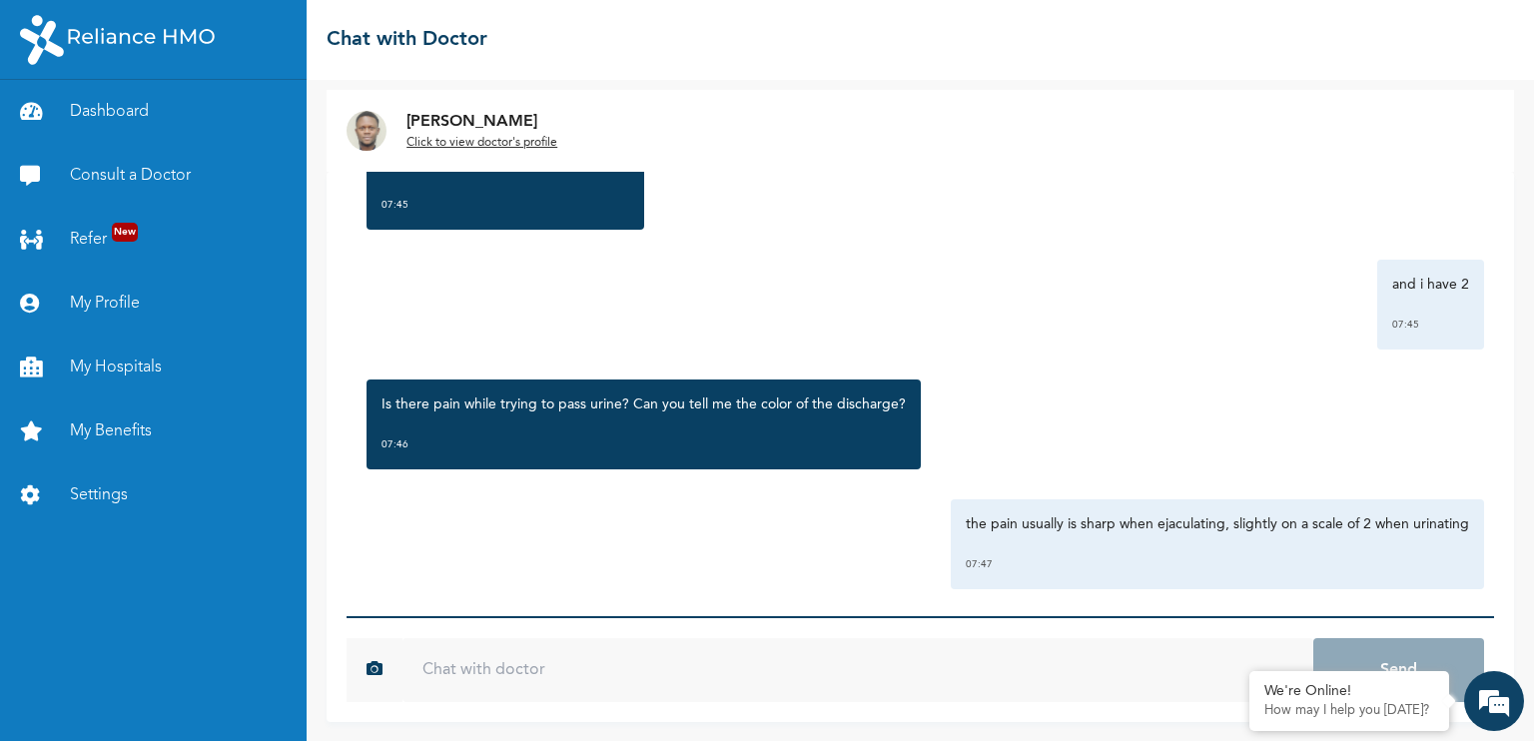
scroll to position [1039, 0]
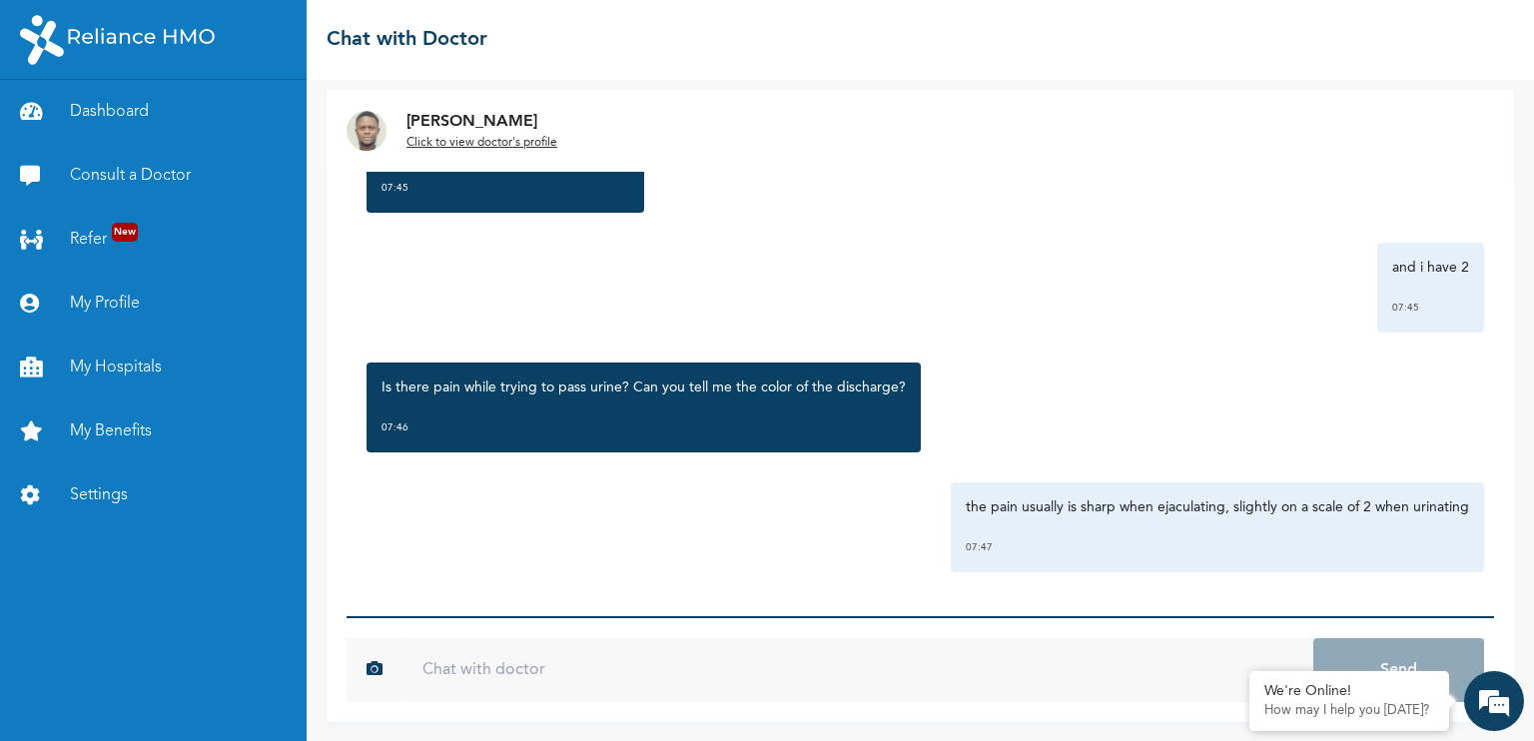
click at [728, 666] on input "text" at bounding box center [857, 670] width 911 height 64
type input "like cream color"
click at [1313, 638] on button "Send" at bounding box center [1398, 670] width 171 height 64
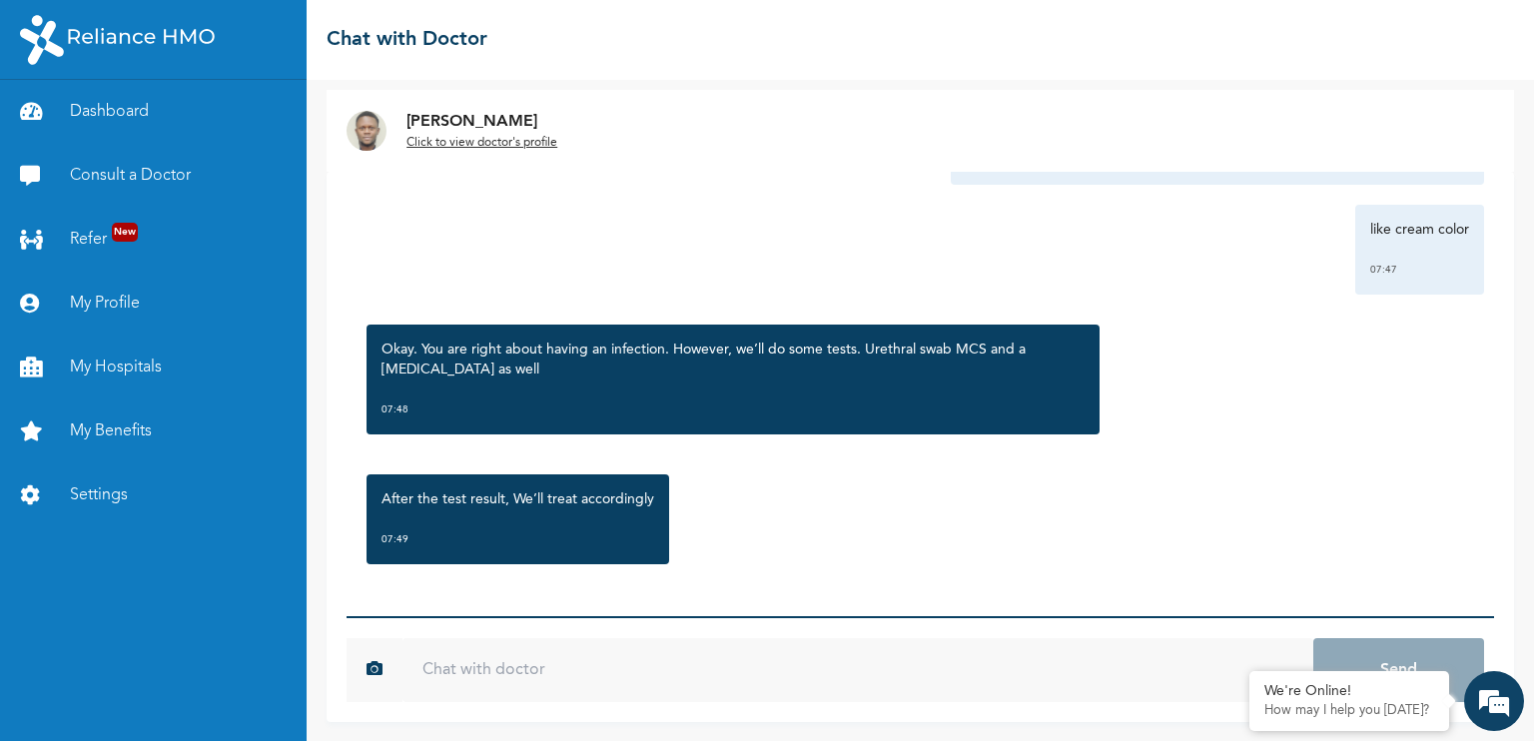
scroll to position [1428, 0]
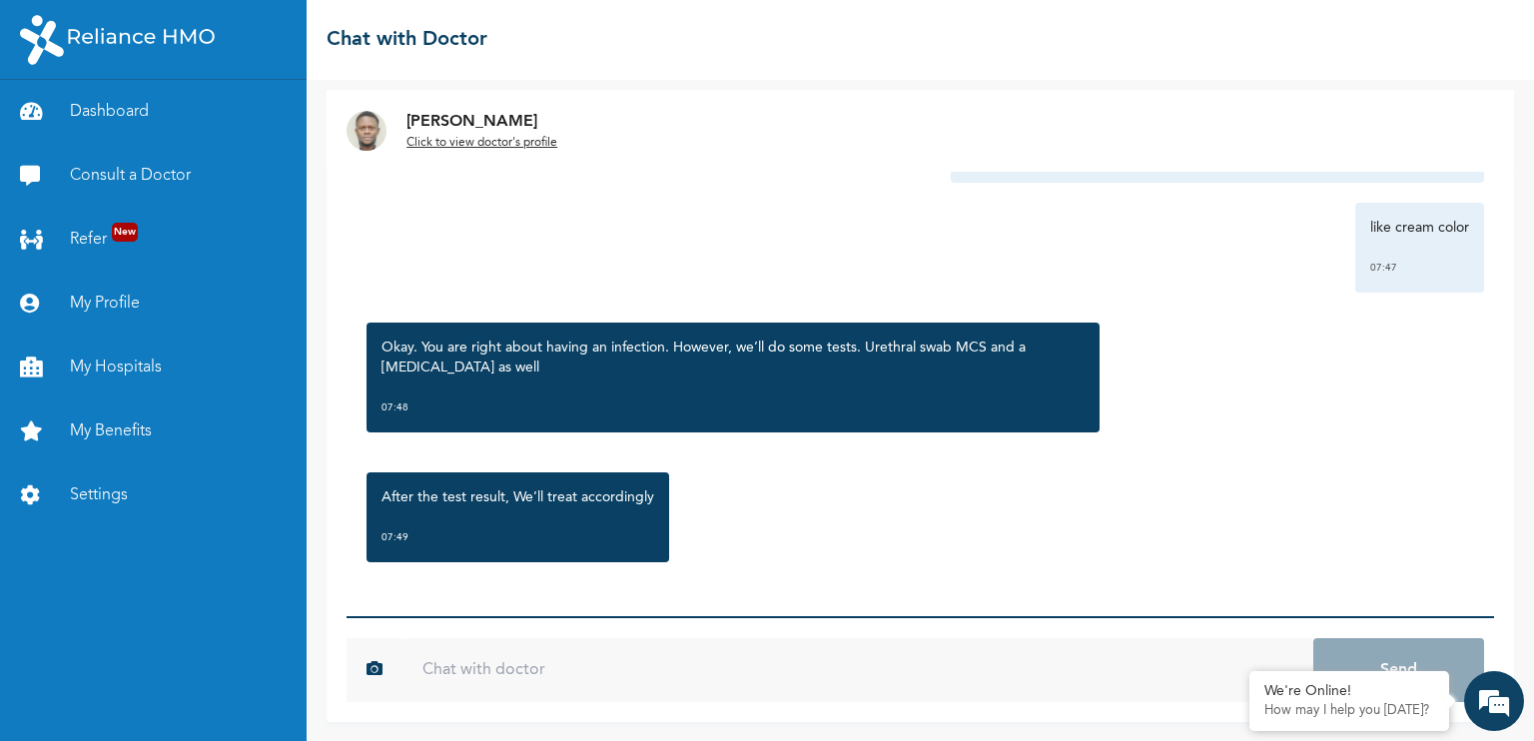
click at [656, 657] on input "text" at bounding box center [857, 670] width 911 height 64
type input "sound good doc"
click at [1313, 638] on button "Send" at bounding box center [1398, 670] width 171 height 64
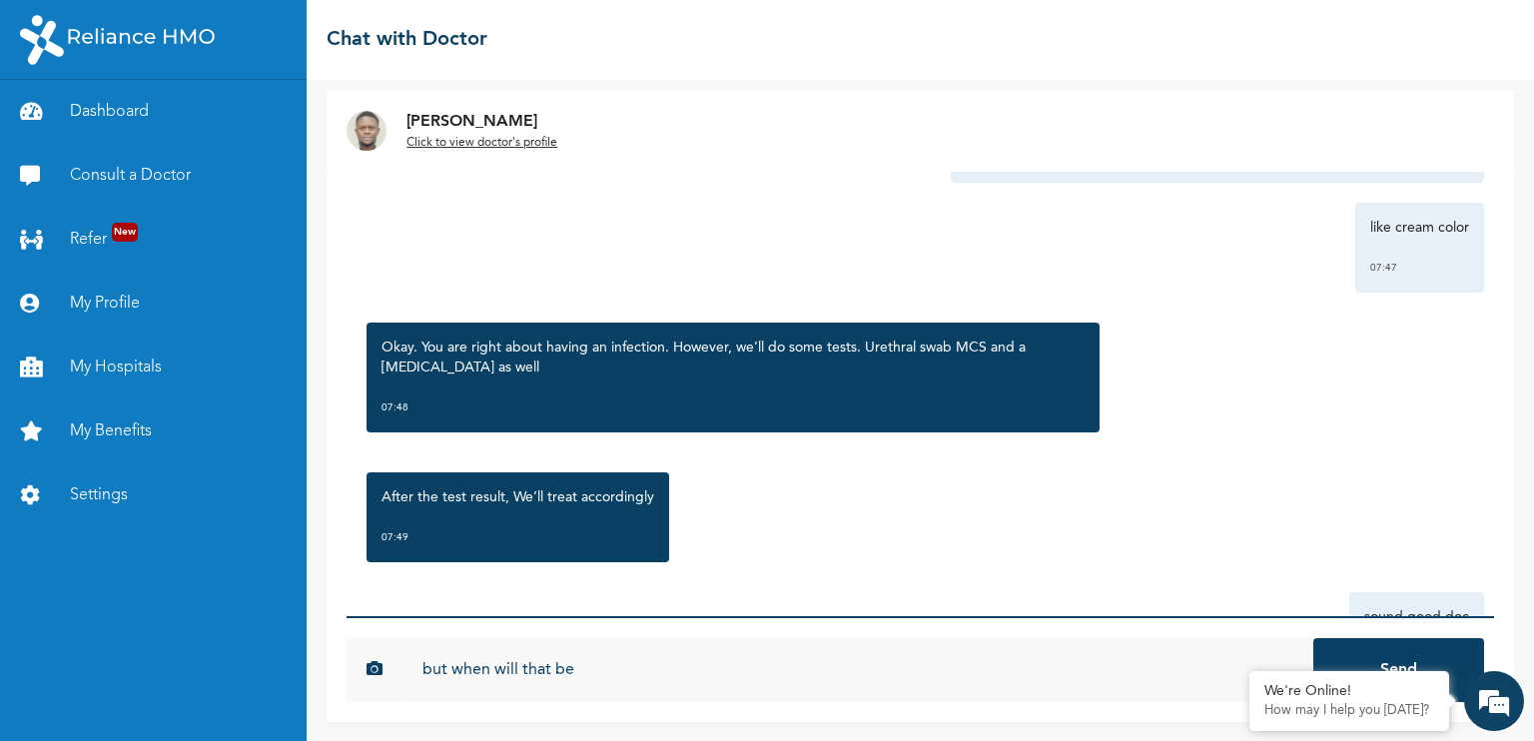
type input "but when will that be"
click at [1313, 638] on button "Send" at bounding box center [1398, 670] width 171 height 64
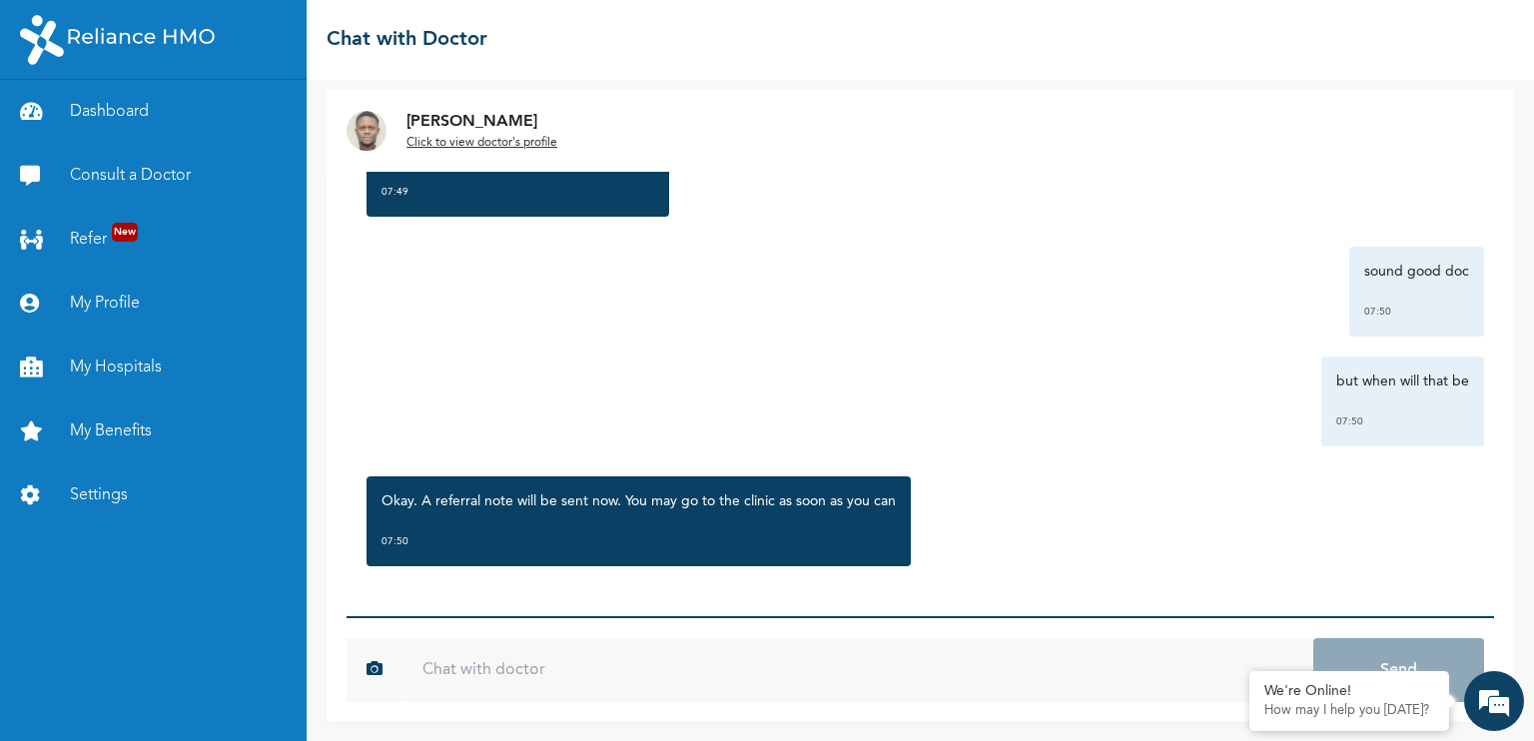
scroll to position [1778, 0]
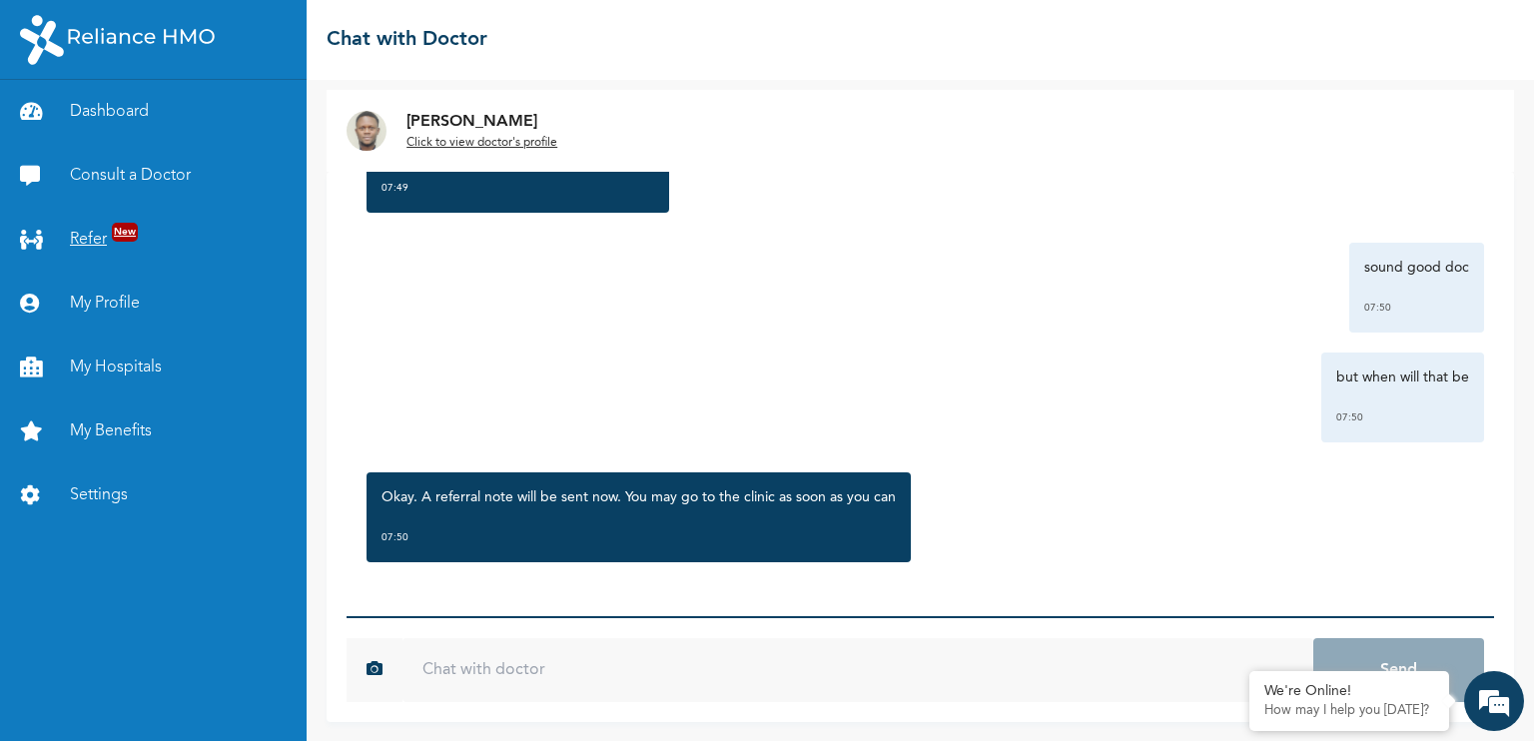
click at [164, 230] on link "Refer New" at bounding box center [153, 240] width 307 height 64
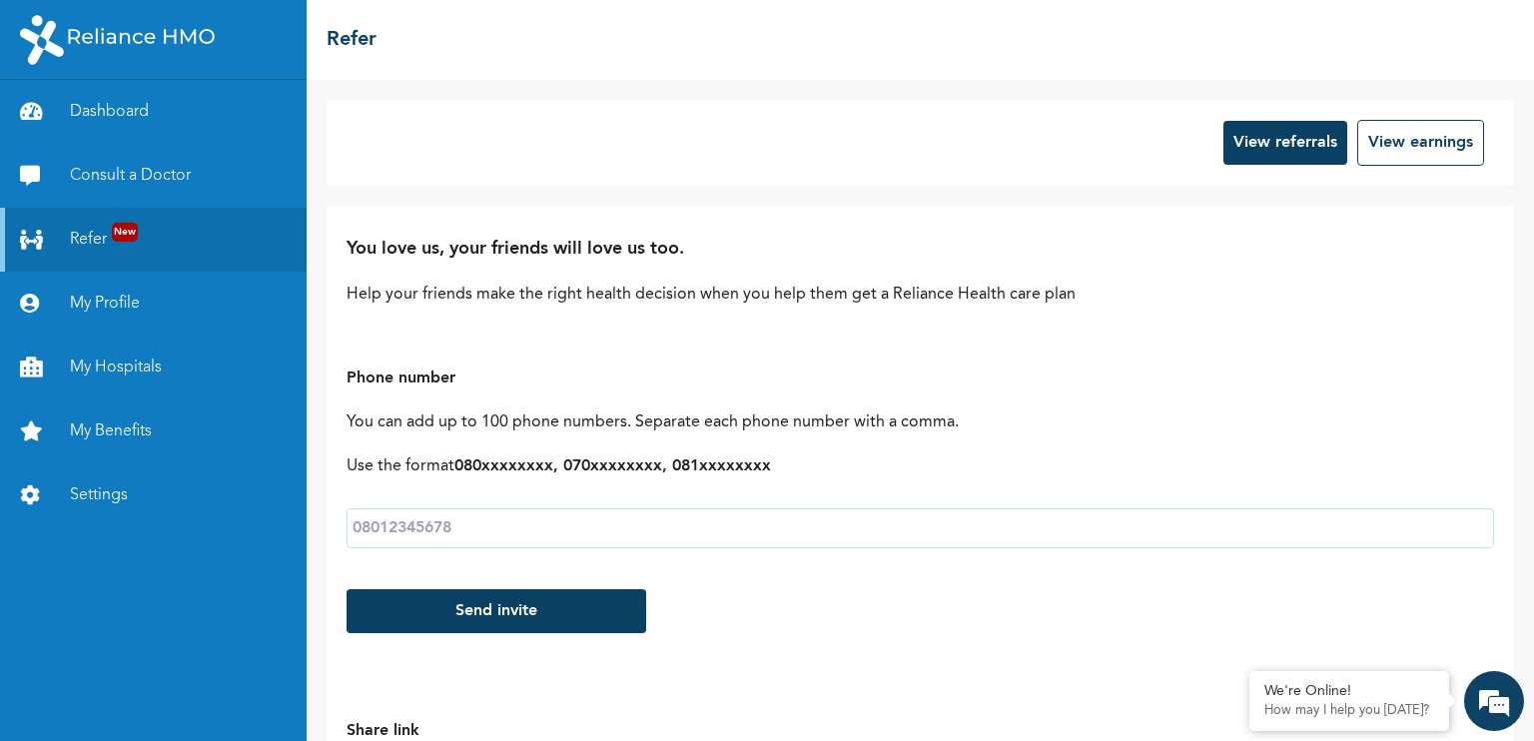
click at [1241, 148] on button "View referrals" at bounding box center [1285, 143] width 124 height 44
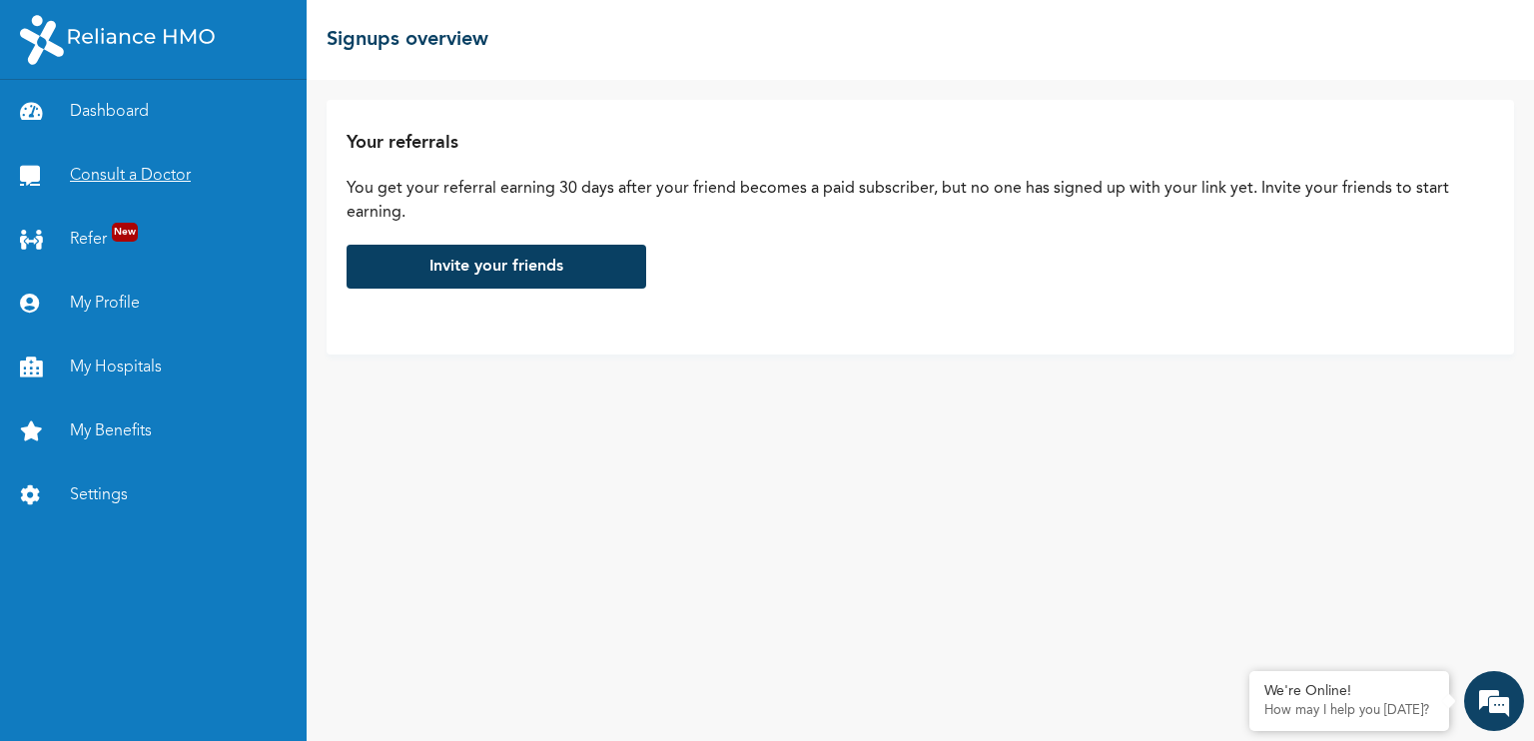
click at [136, 192] on link "Consult a Doctor" at bounding box center [153, 176] width 307 height 64
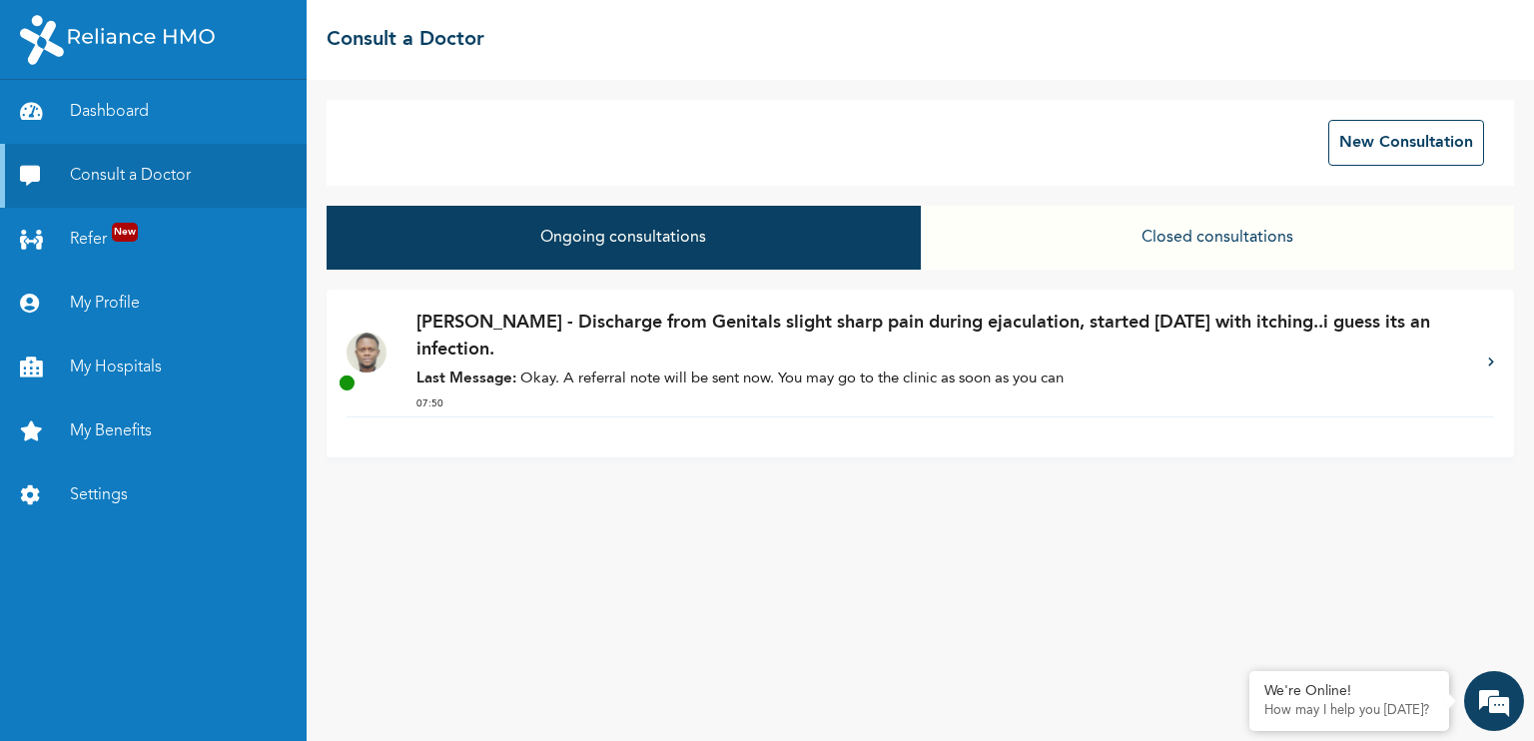
click at [713, 352] on p "[PERSON_NAME] - Discharge from Genitals slight sharp pain during ejaculation, s…" at bounding box center [942, 337] width 1052 height 54
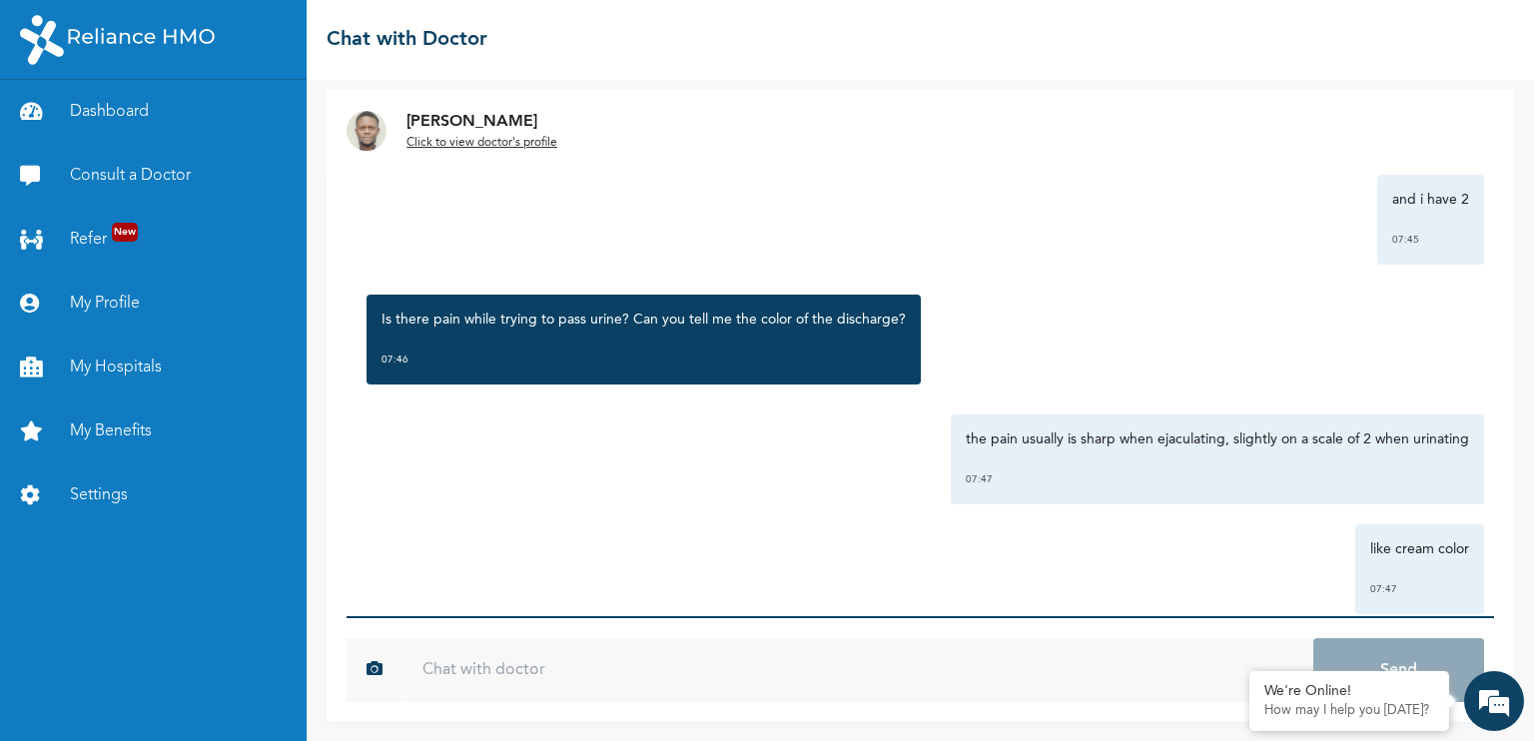
scroll to position [1778, 0]
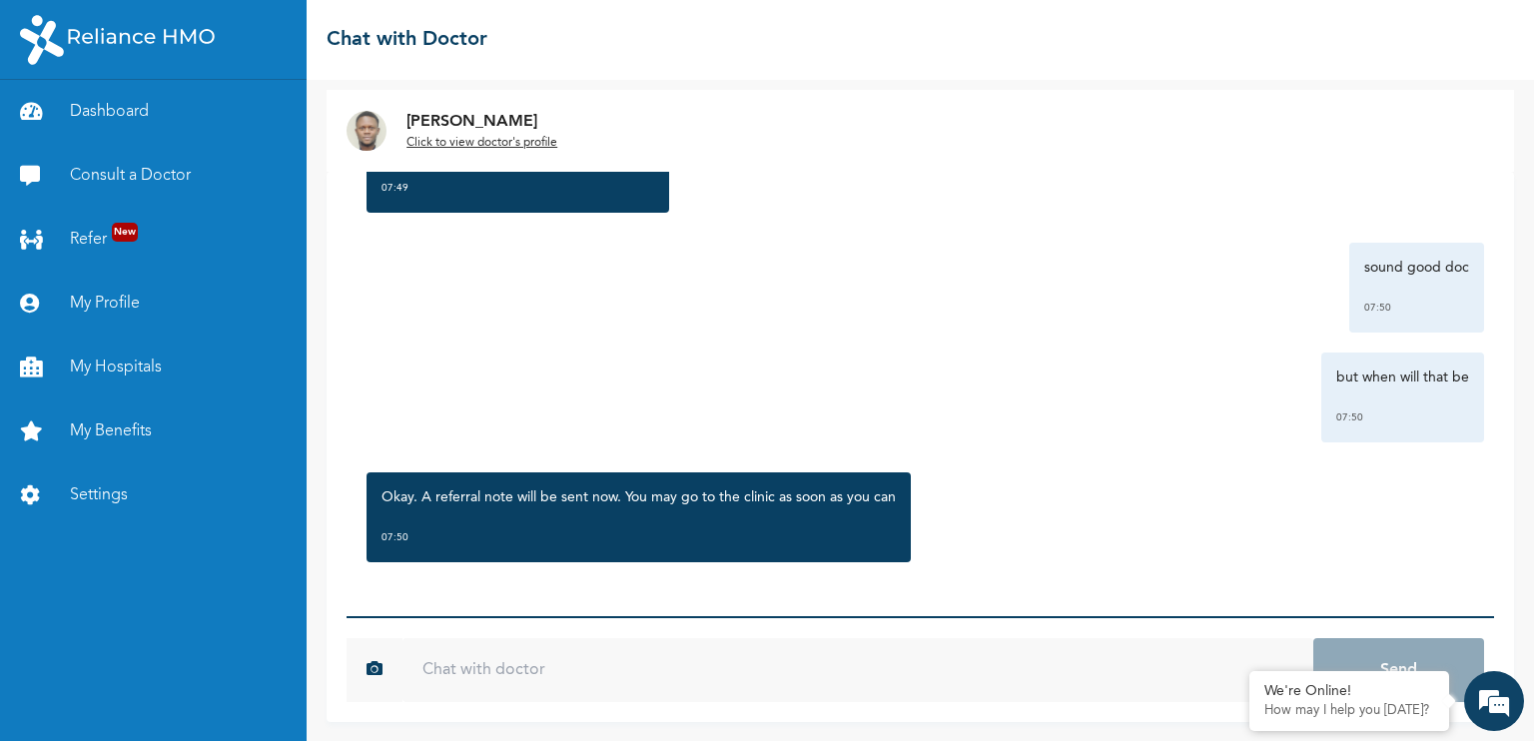
click at [457, 143] on u "Click to view doctor's profile" at bounding box center [481, 143] width 151 height 12
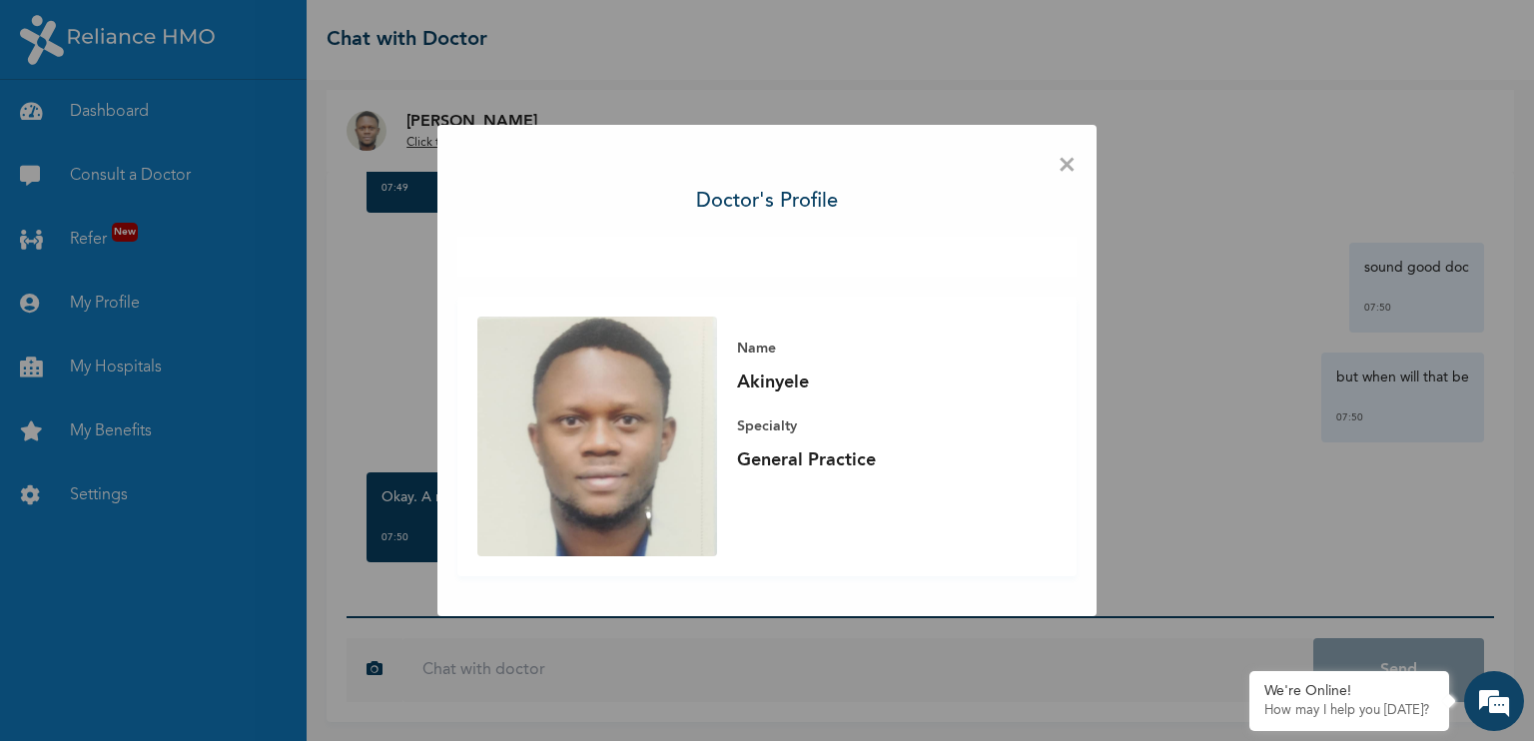
click at [1068, 168] on span "×" at bounding box center [1067, 166] width 19 height 42
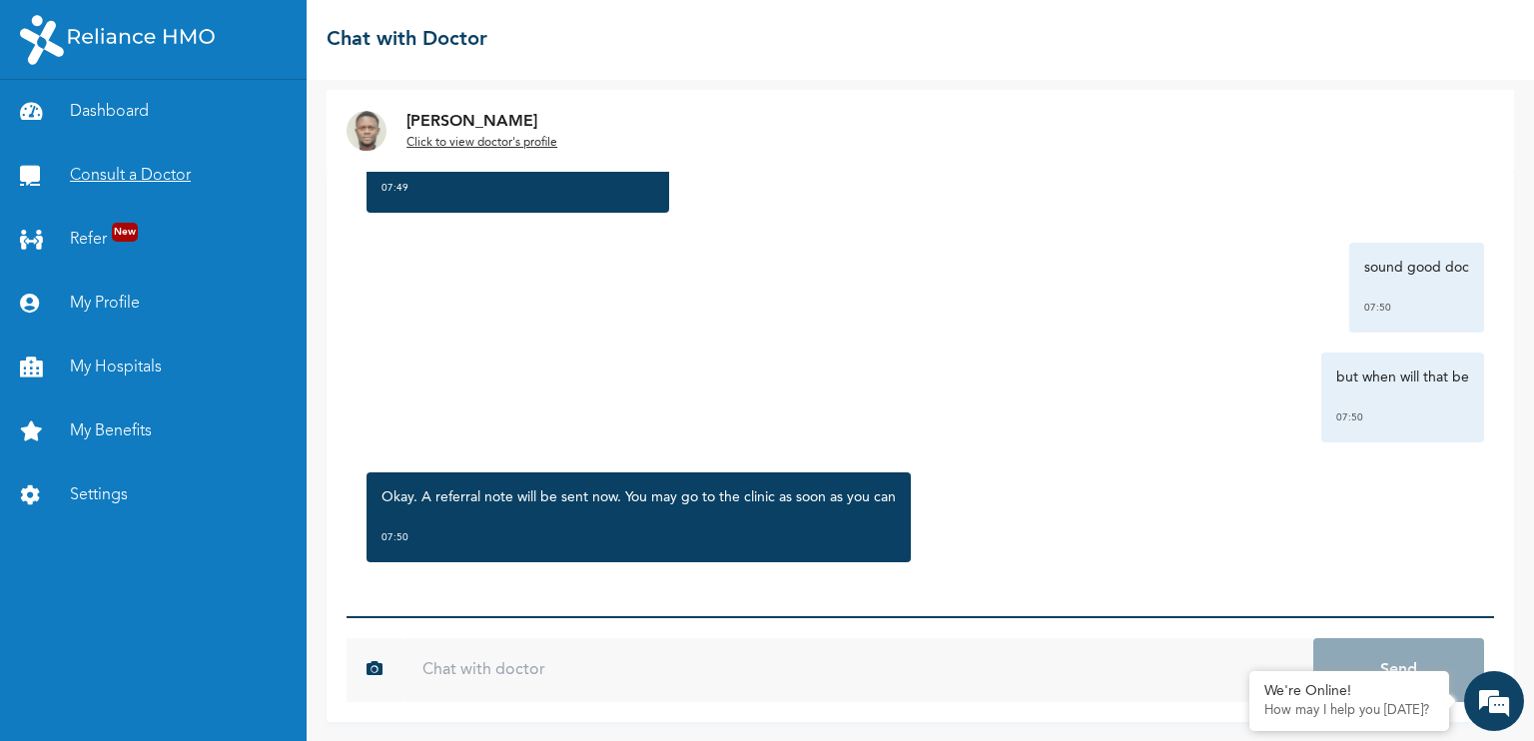
drag, startPoint x: 127, startPoint y: 236, endPoint x: 184, endPoint y: 195, distance: 70.1
click at [184, 195] on link "Consult a Doctor" at bounding box center [153, 176] width 307 height 64
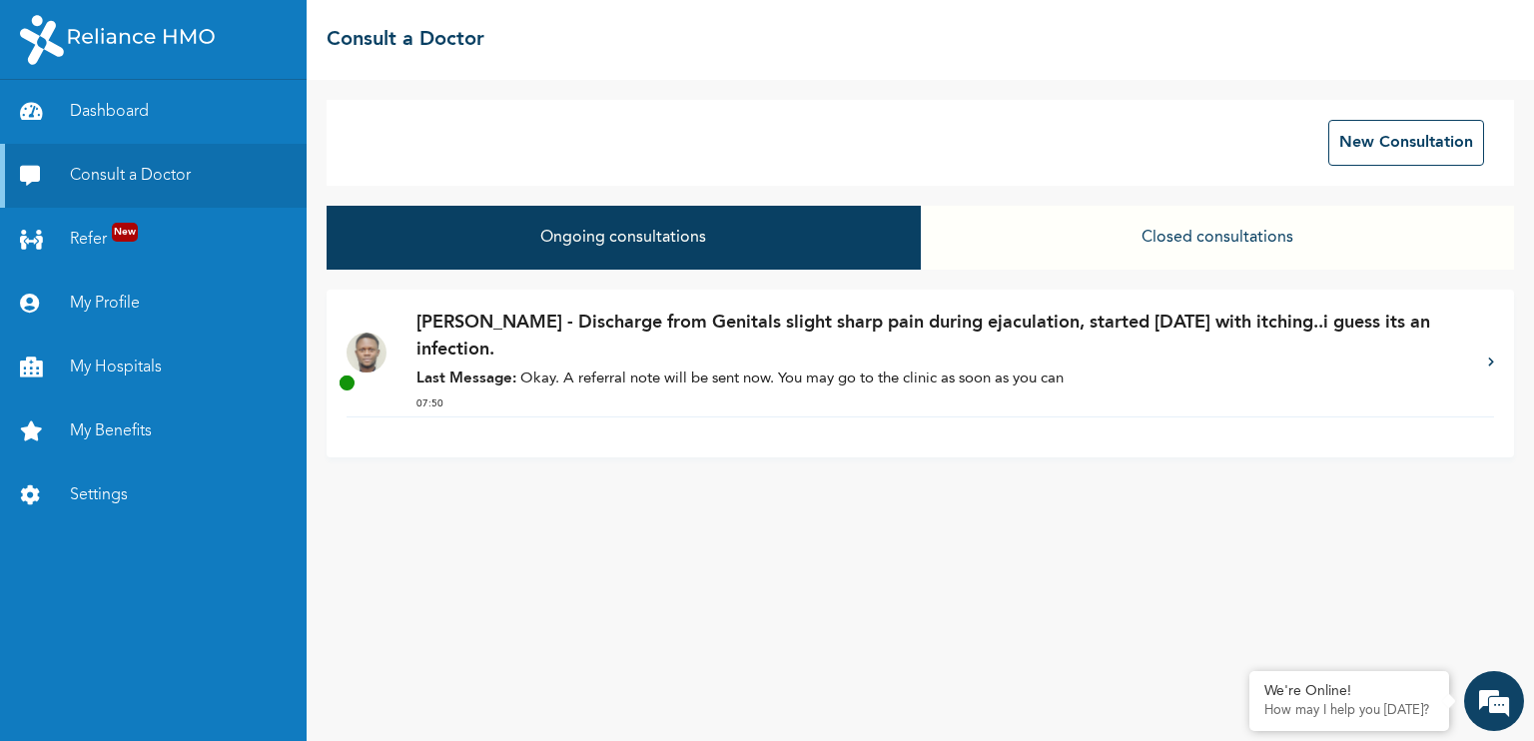
click at [833, 370] on p "Last Message: Okay. A referral note will be sent now. You may go to the clinic …" at bounding box center [942, 380] width 1052 height 23
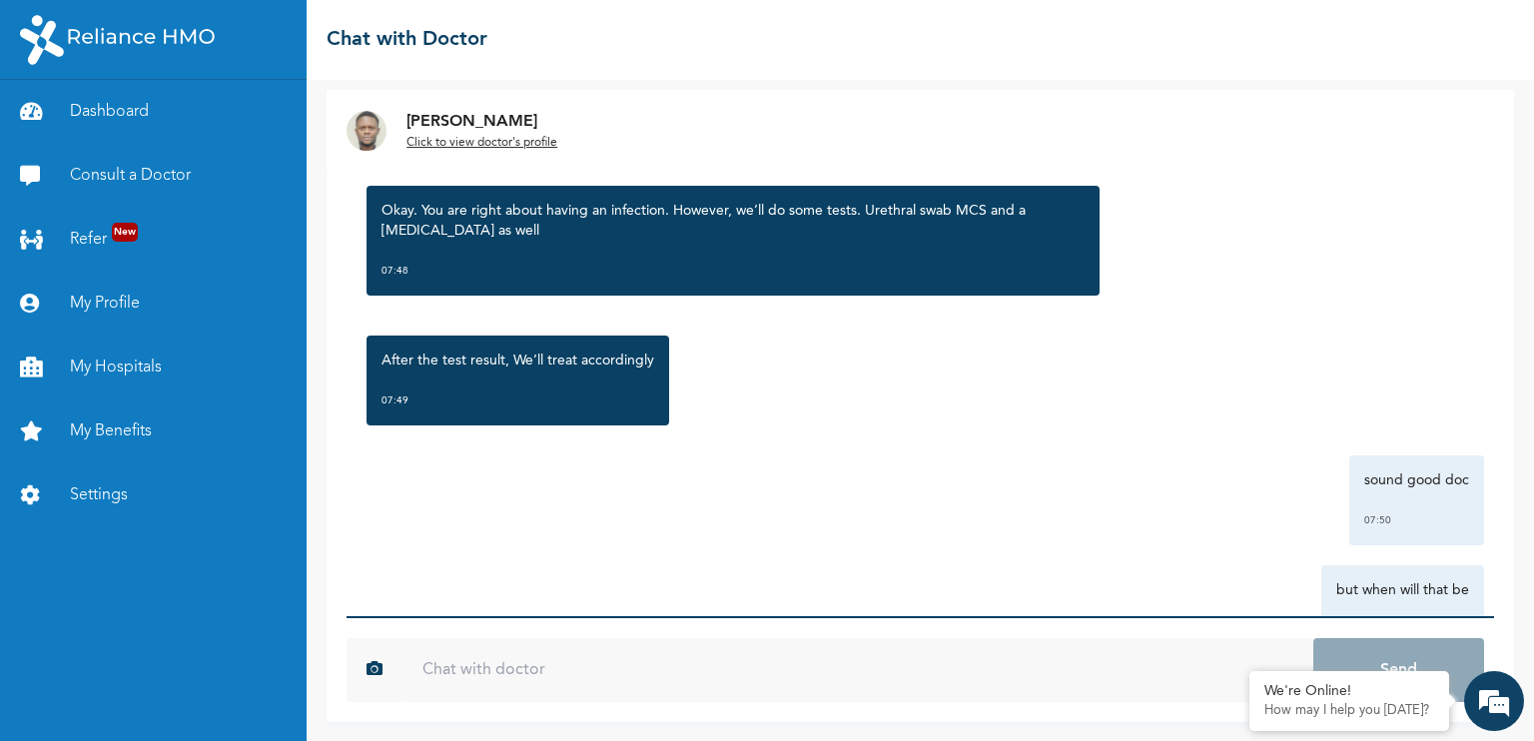
scroll to position [1778, 0]
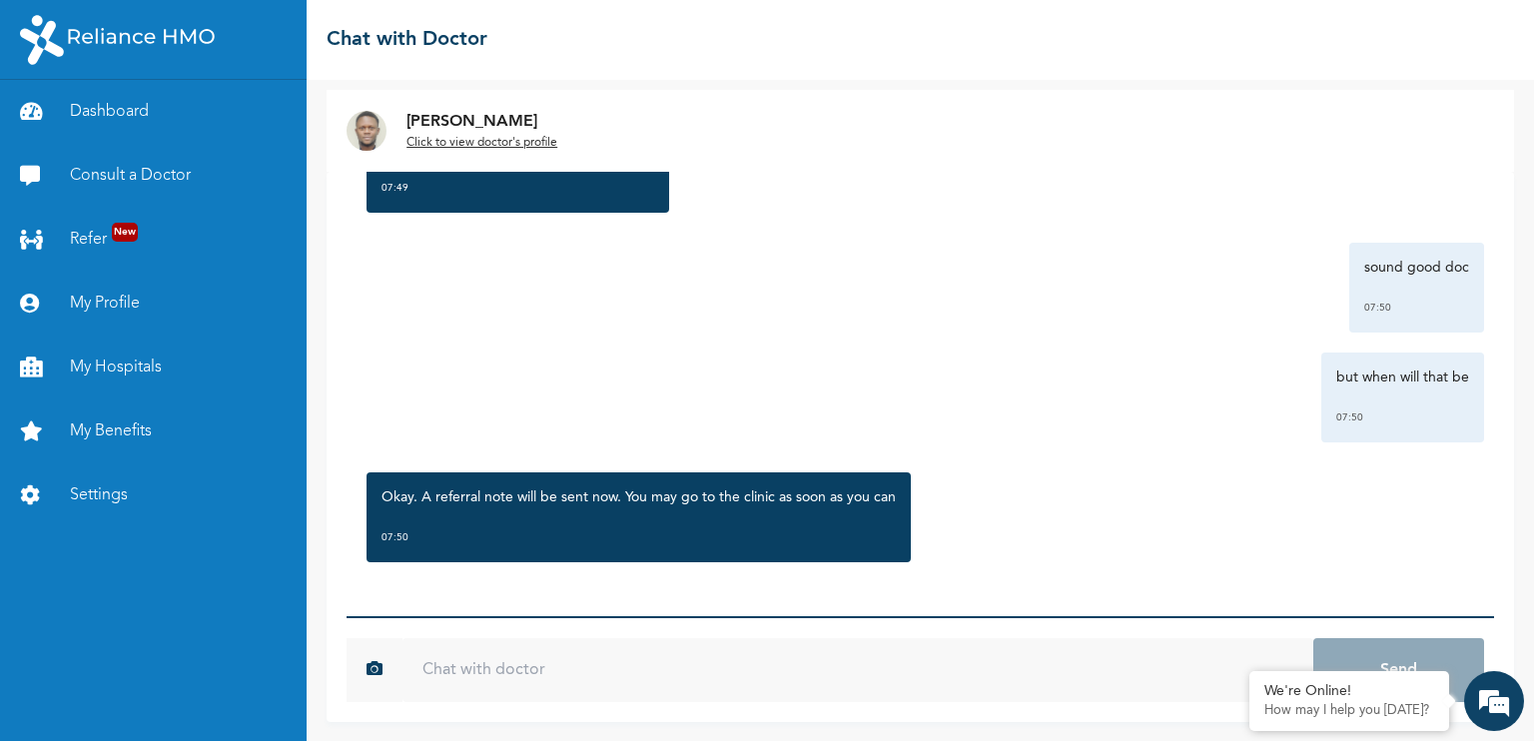
drag, startPoint x: 624, startPoint y: 468, endPoint x: 502, endPoint y: 401, distance: 139.0
click at [502, 401] on div "but when will that be 07:50" at bounding box center [920, 398] width 1127 height 90
click at [146, 299] on link "My Profile" at bounding box center [153, 304] width 307 height 64
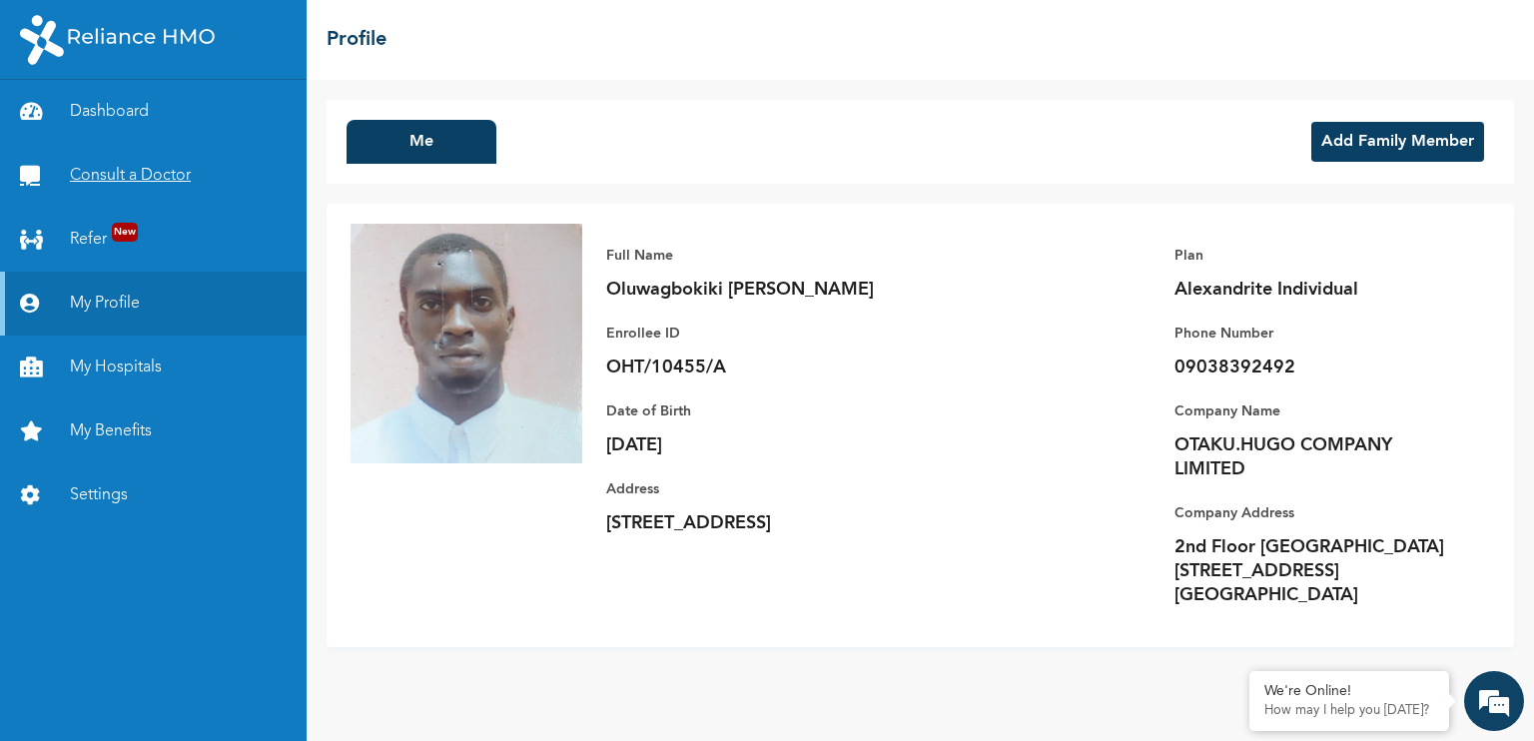
click at [198, 187] on link "Consult a Doctor" at bounding box center [153, 176] width 307 height 64
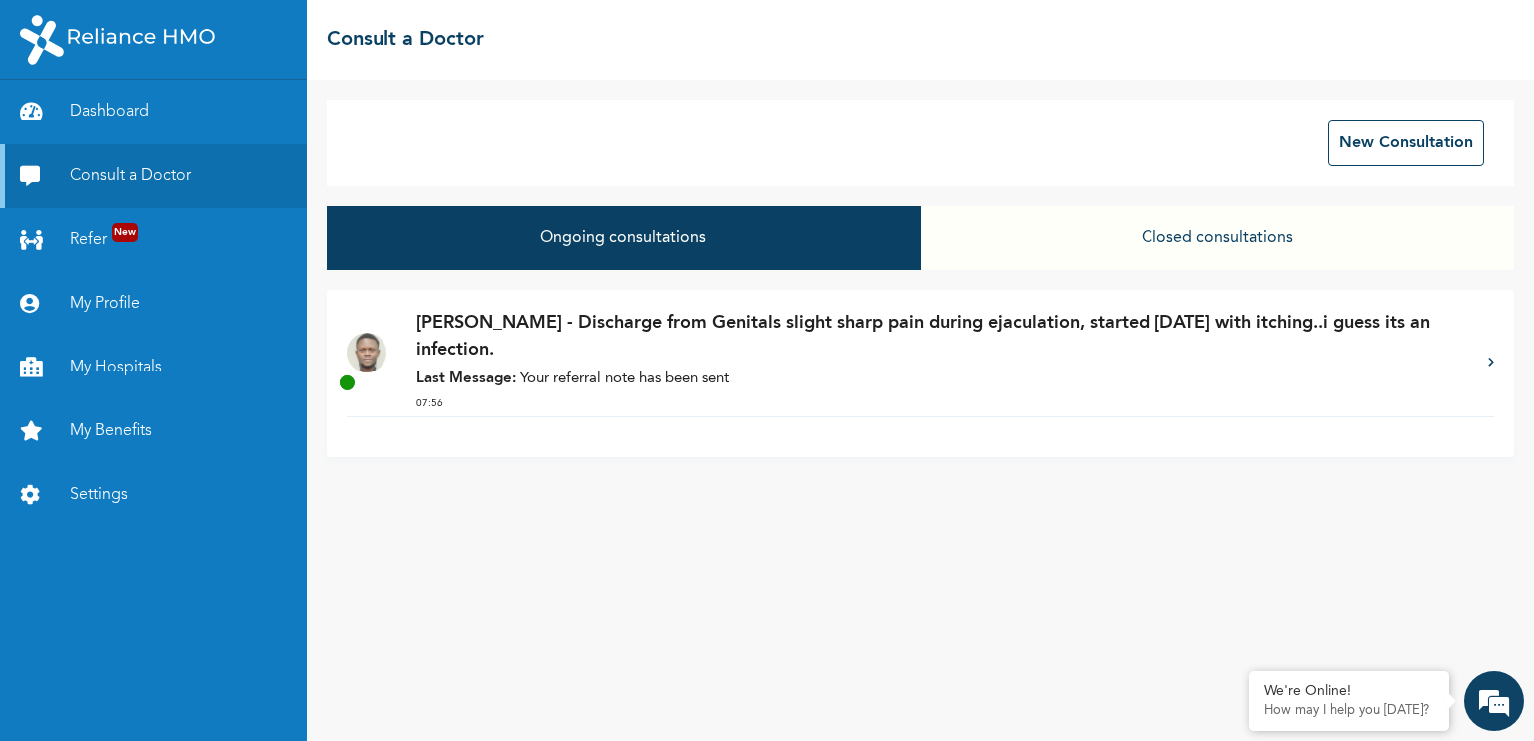
click at [835, 381] on p "Last Message: Your referral note has been sent" at bounding box center [942, 380] width 1052 height 23
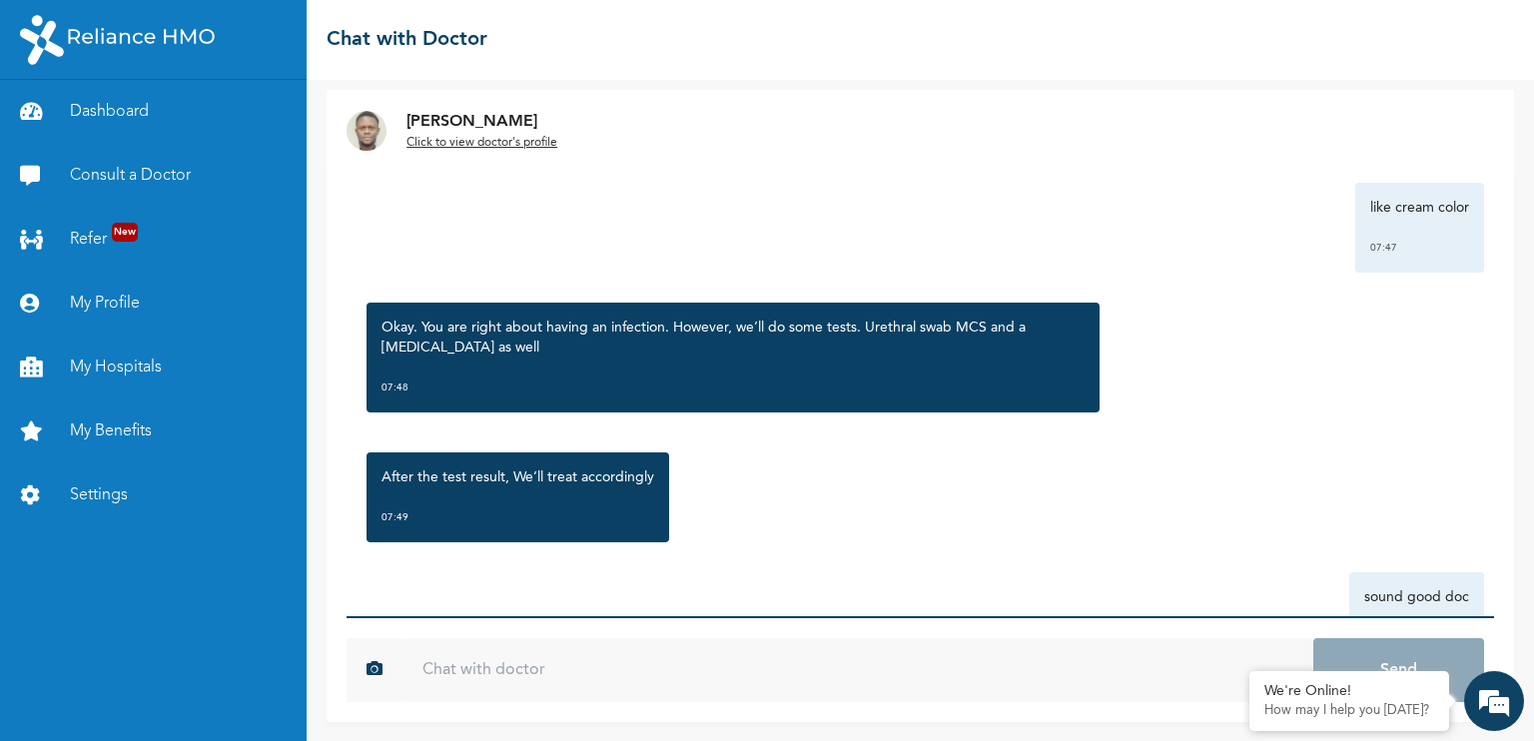
scroll to position [2030, 0]
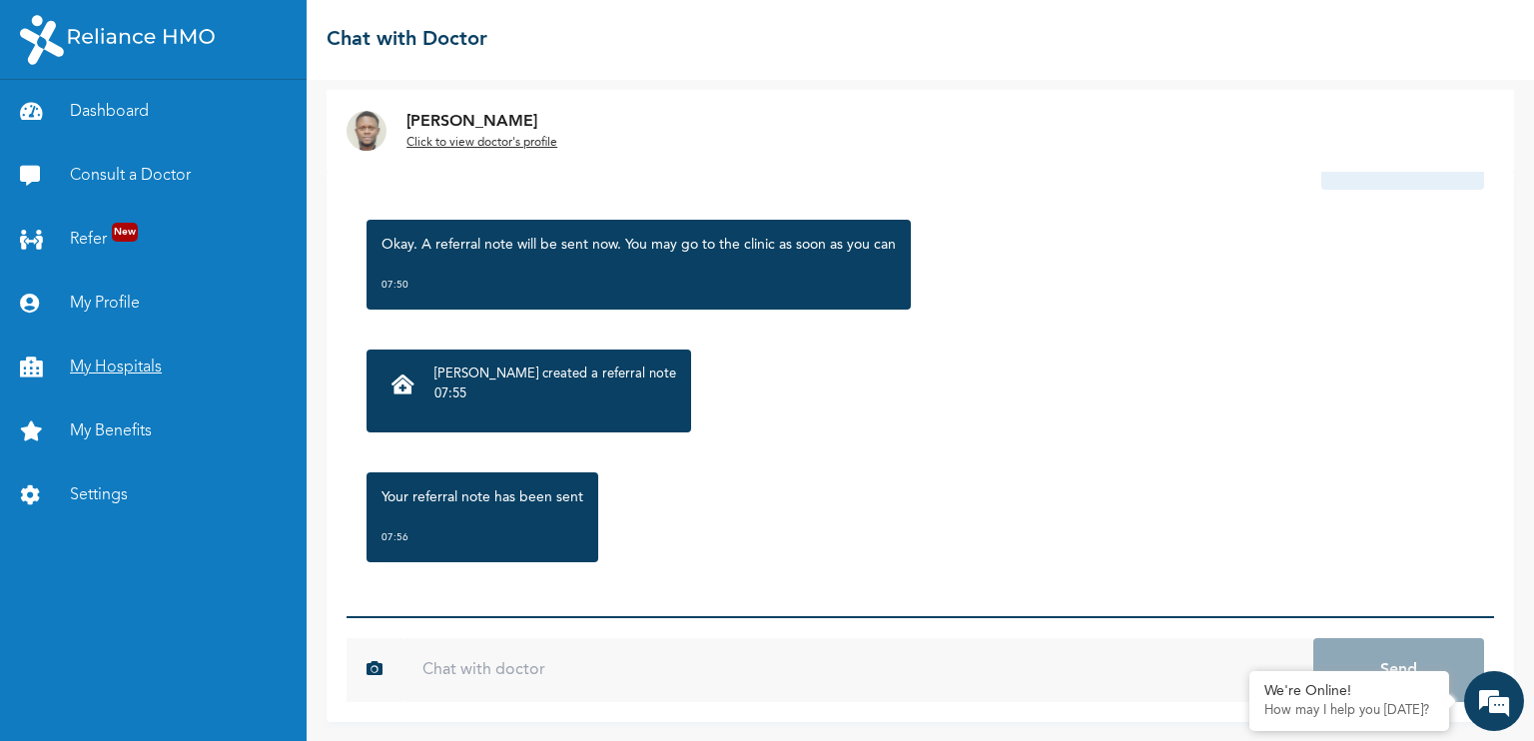
click at [136, 365] on link "My Hospitals" at bounding box center [153, 368] width 307 height 64
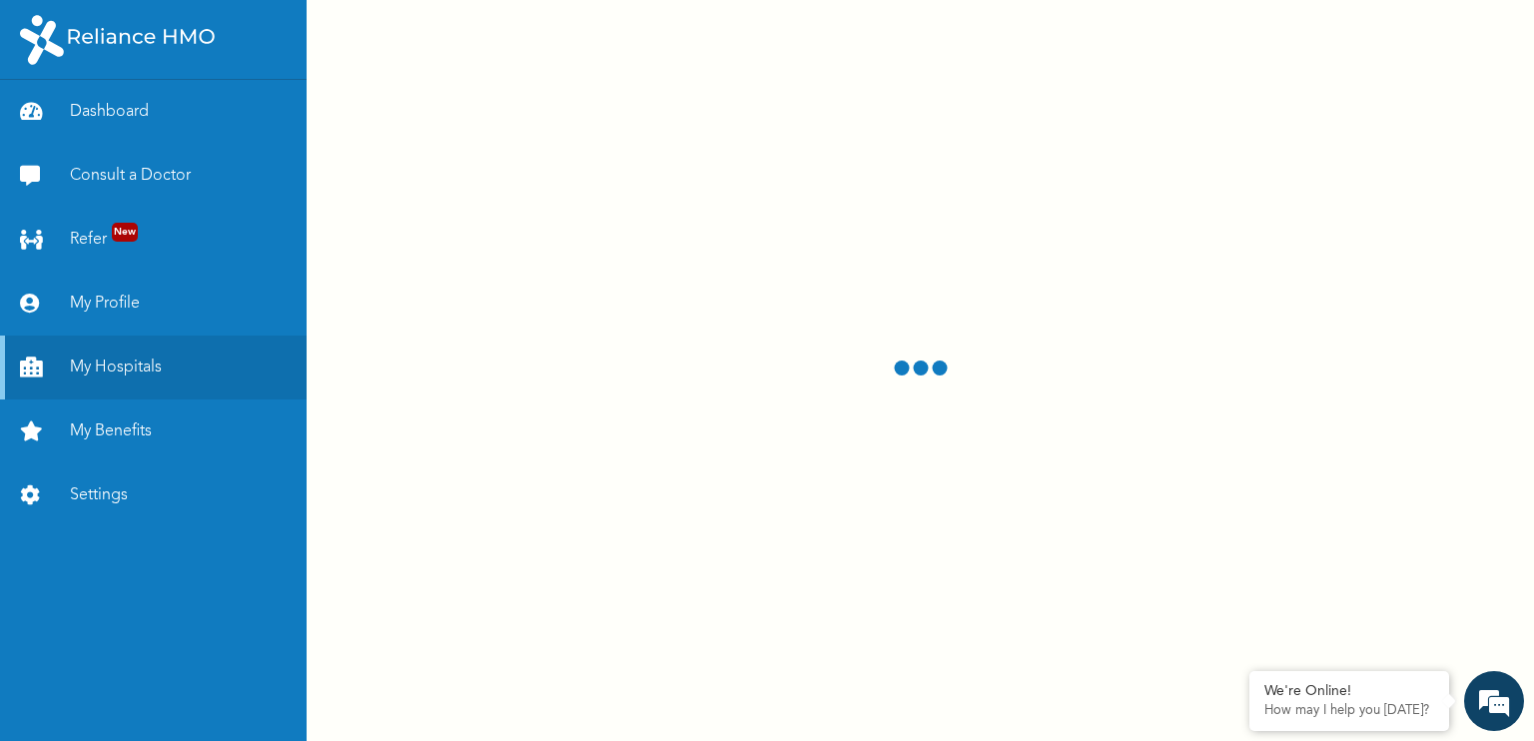
drag, startPoint x: 136, startPoint y: 365, endPoint x: 361, endPoint y: 342, distance: 225.9
click at [361, 342] on div at bounding box center [920, 370] width 1227 height 741
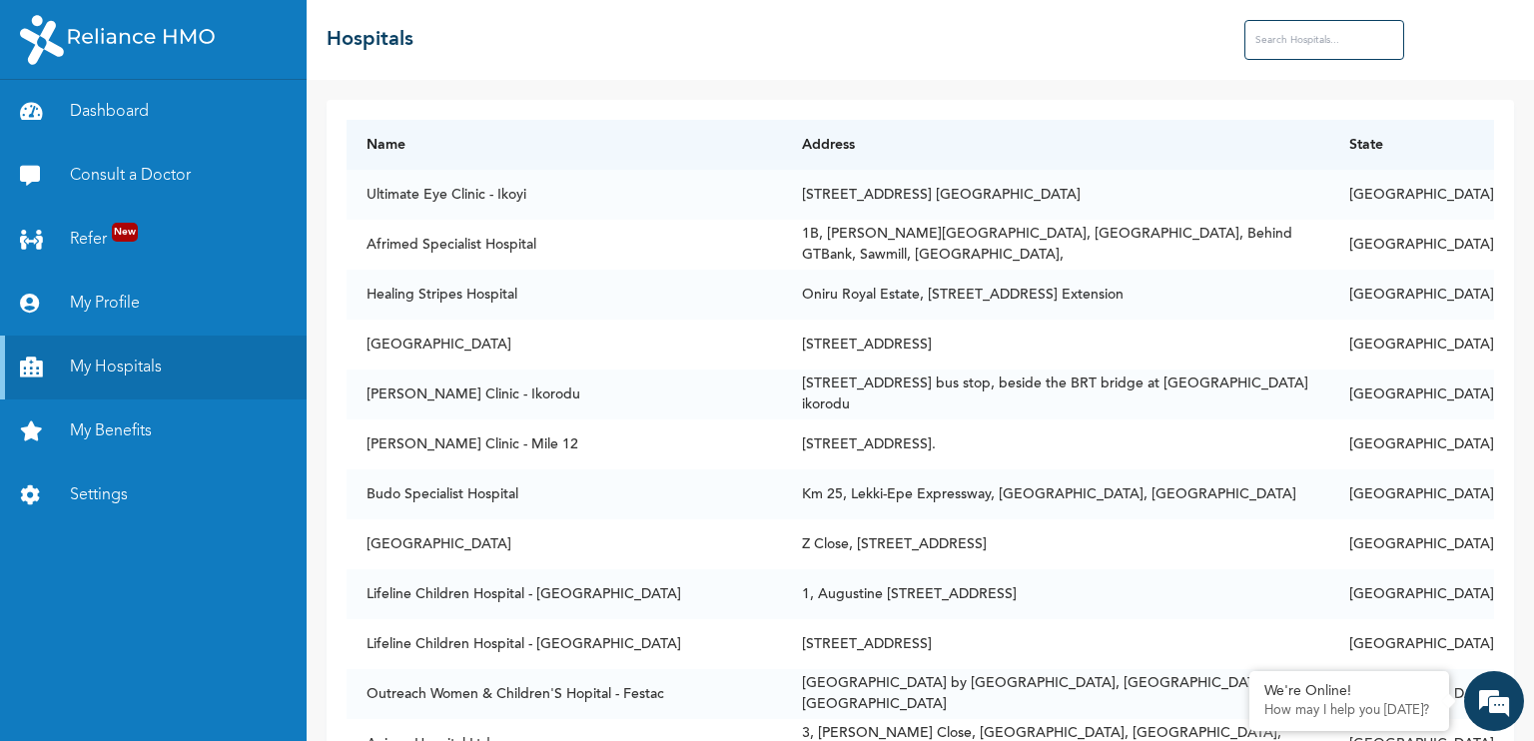
click at [1331, 33] on input "text" at bounding box center [1324, 40] width 160 height 40
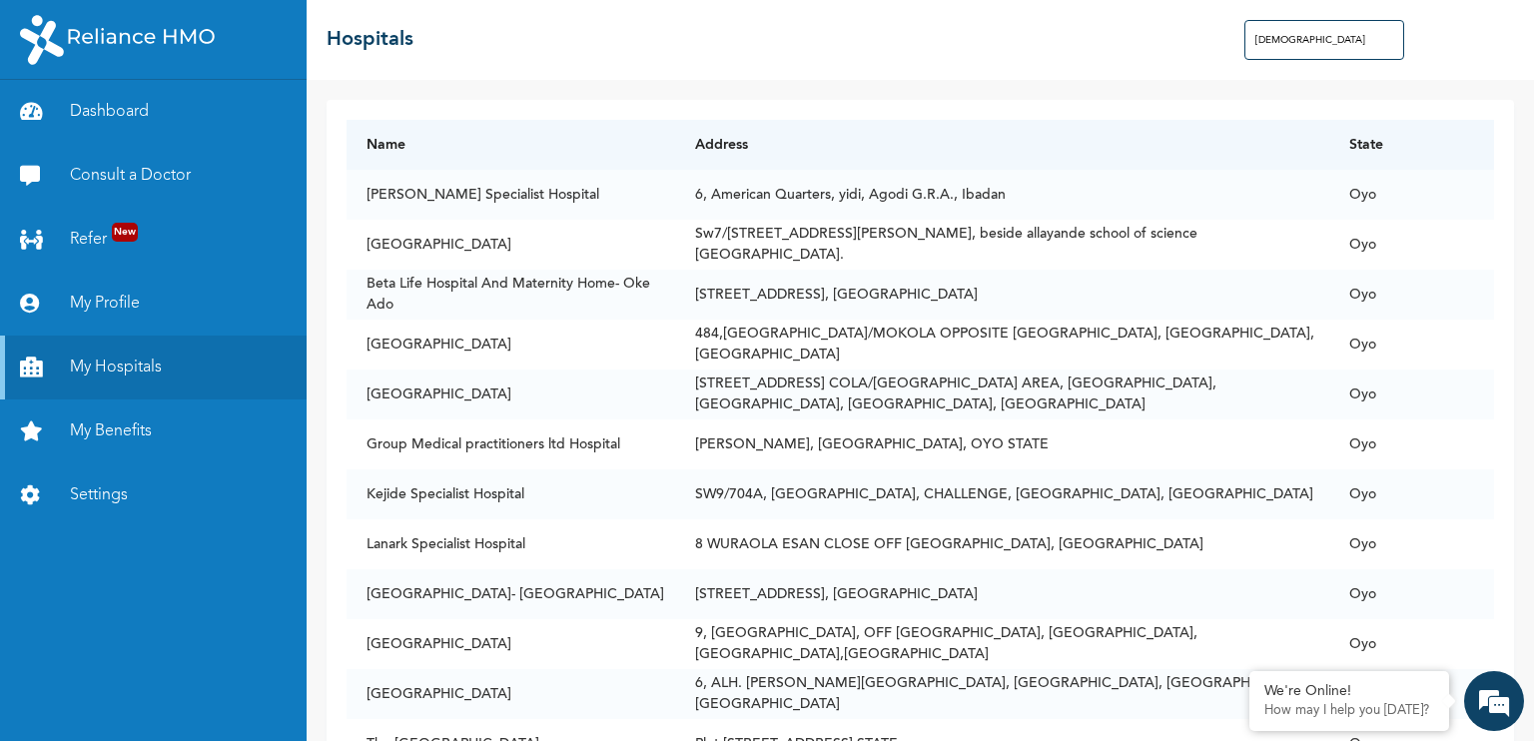
type input "ibadan"
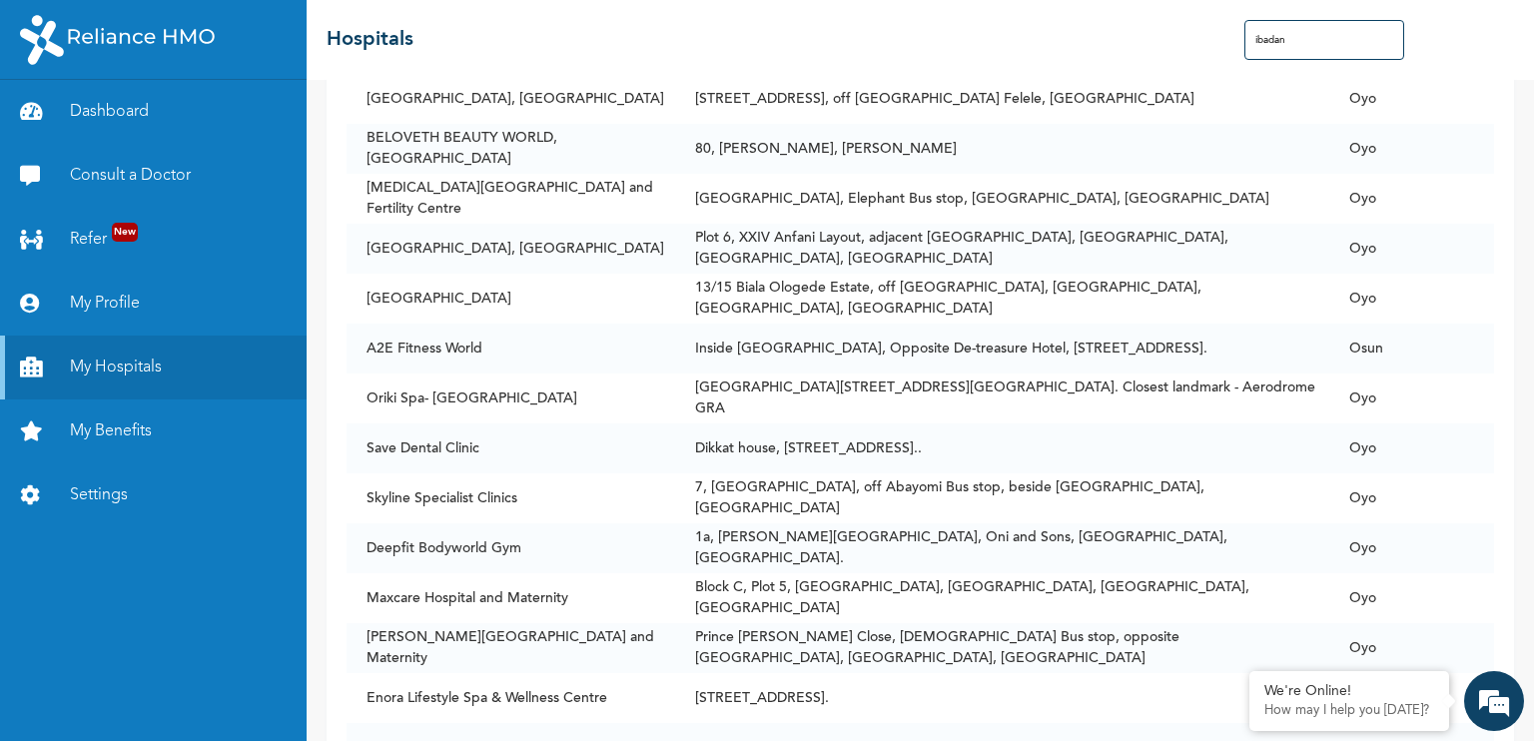
scroll to position [4027, 0]
